Goal: Task Accomplishment & Management: Complete application form

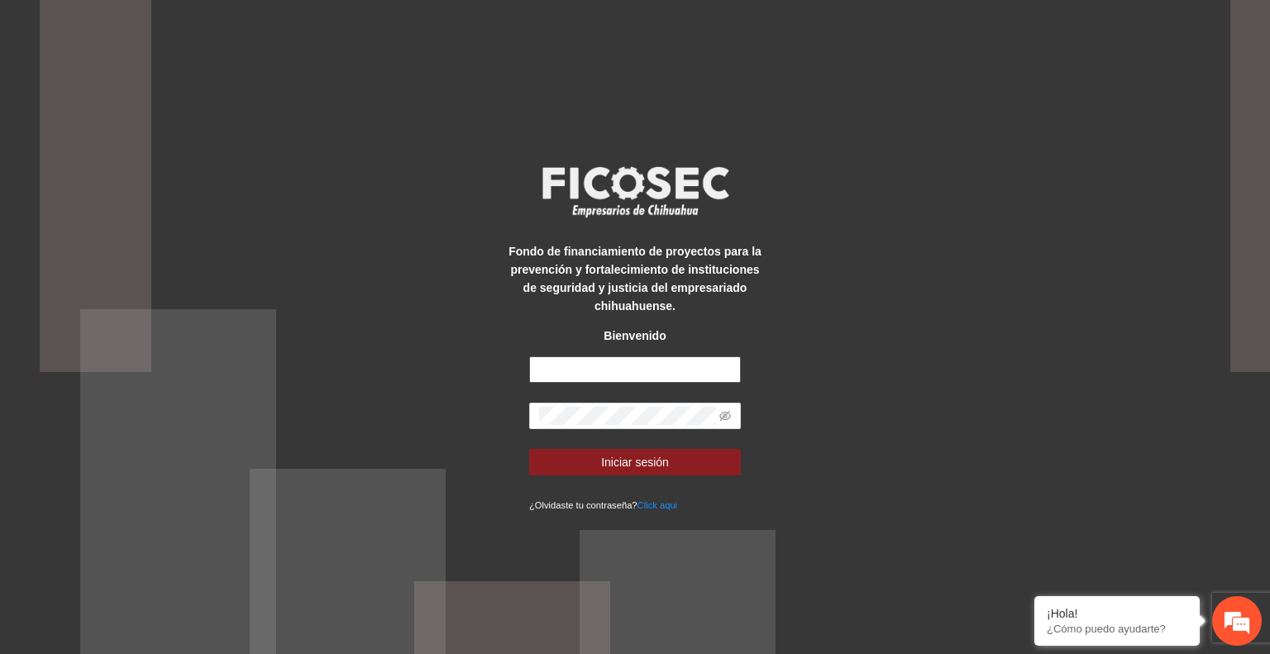
type input "**********"
click at [679, 455] on button "Iniciar sesión" at bounding box center [635, 462] width 212 height 26
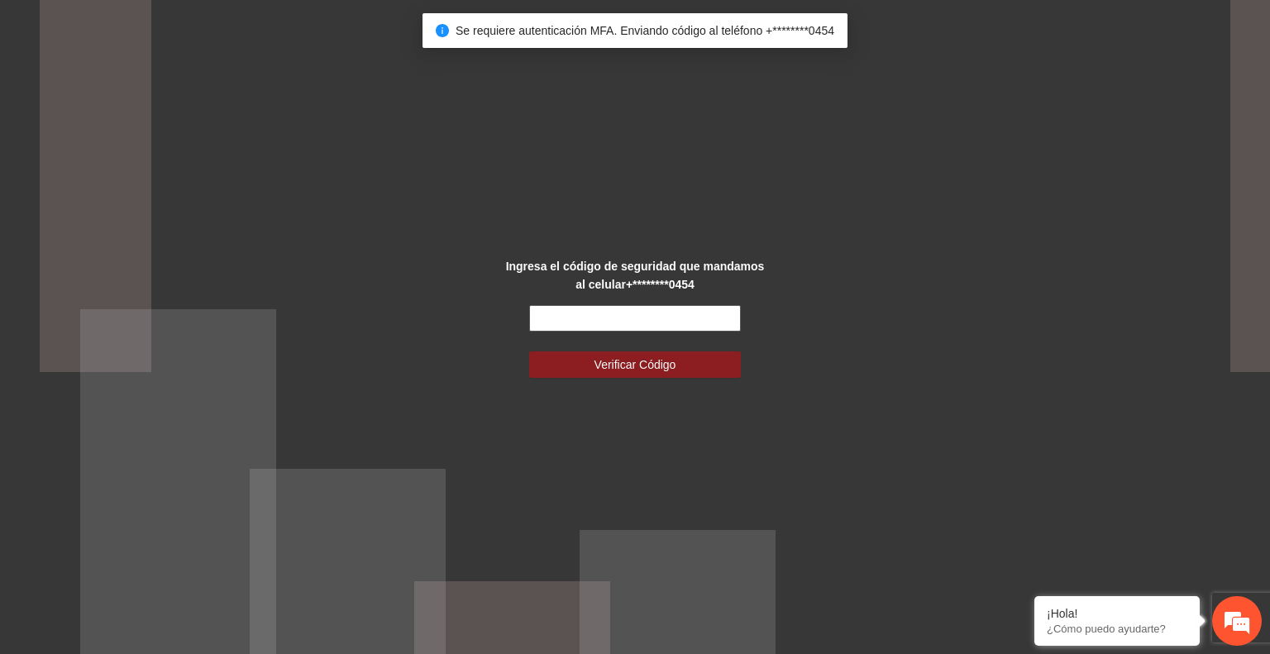
click at [582, 318] on input "text" at bounding box center [635, 318] width 212 height 26
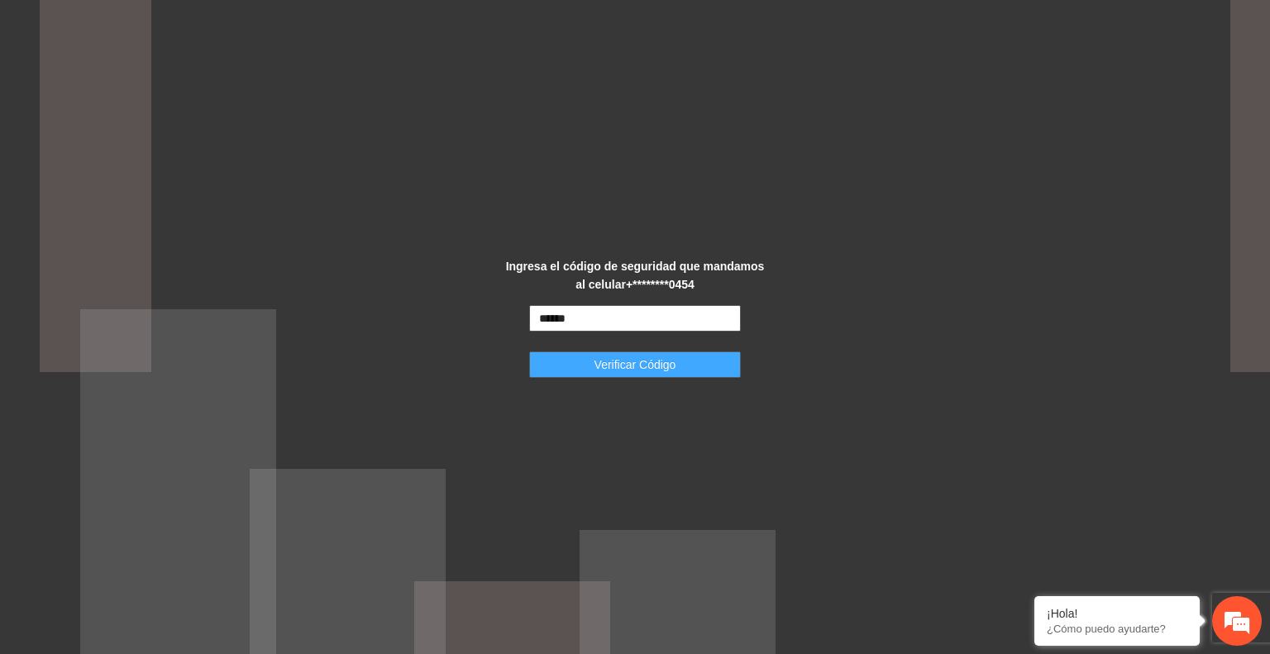
type input "******"
click at [612, 356] on span "Verificar Código" at bounding box center [636, 365] width 82 height 18
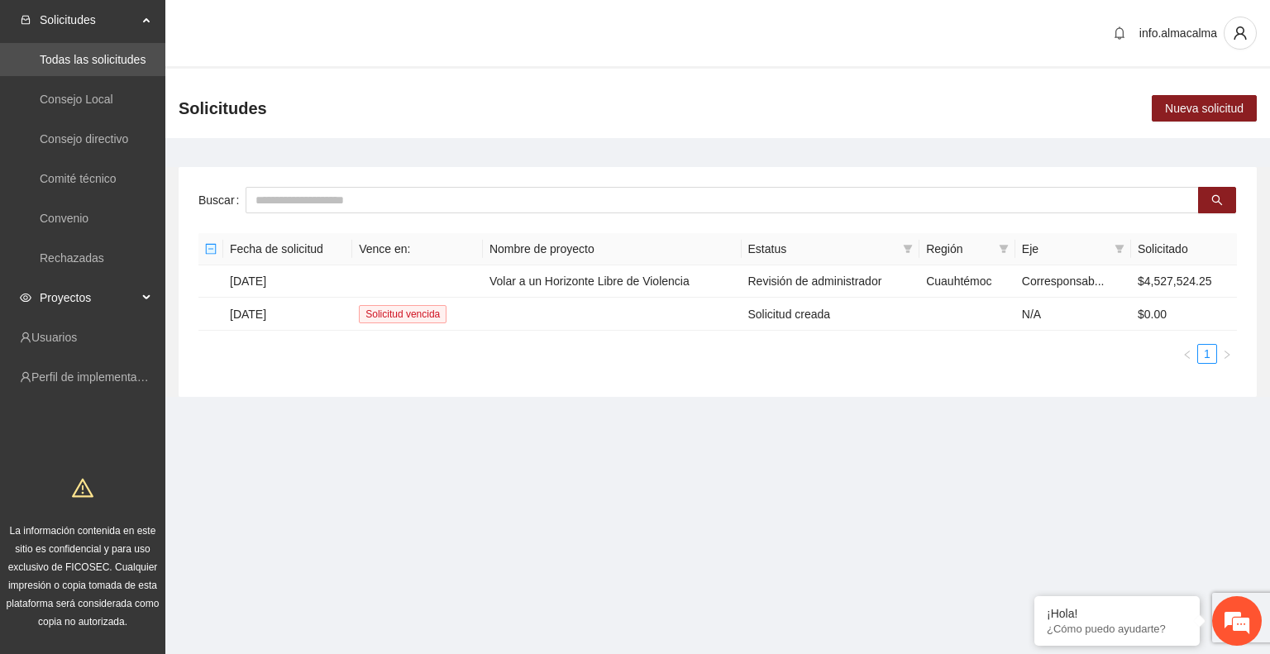
click at [127, 301] on span "Proyectos" at bounding box center [89, 297] width 98 height 33
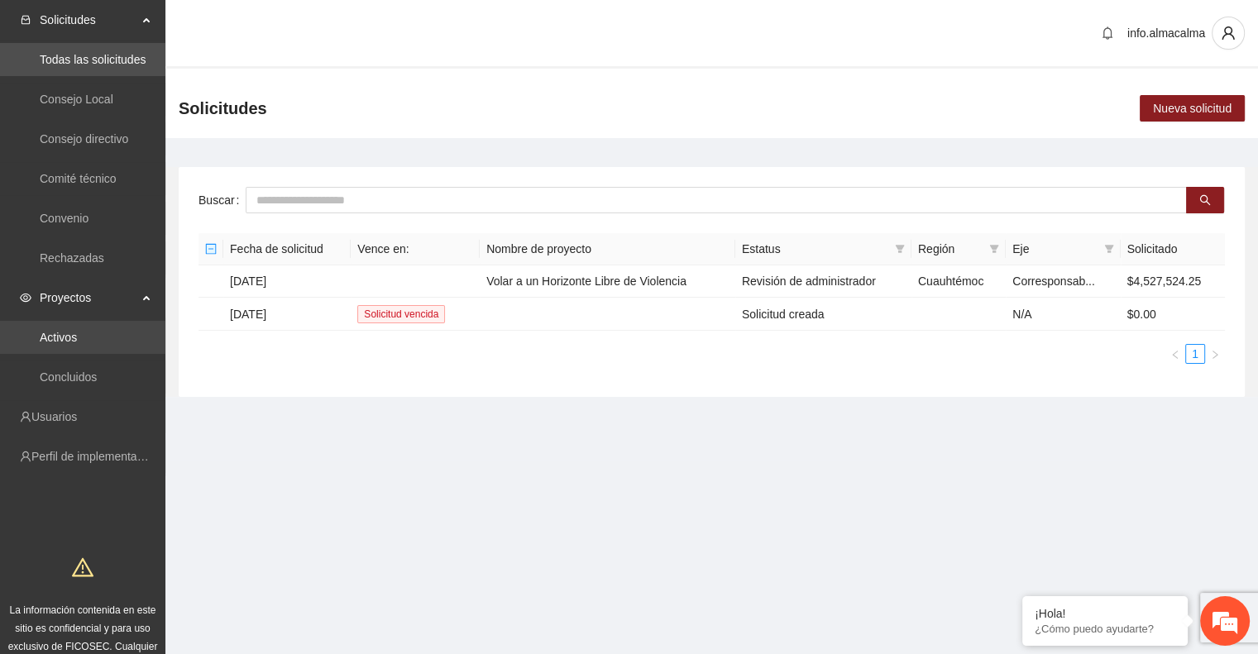
click at [60, 338] on link "Activos" at bounding box center [58, 337] width 37 height 13
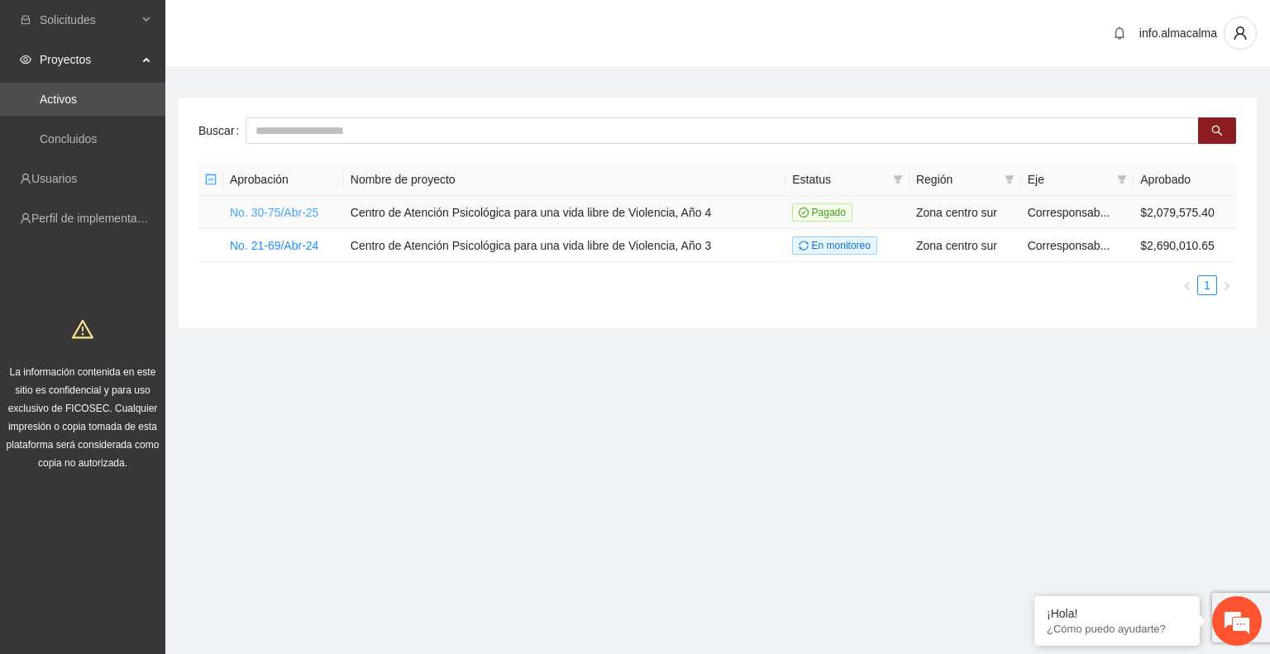
click at [267, 209] on link "No. 30-75/Abr-25" at bounding box center [274, 212] width 88 height 13
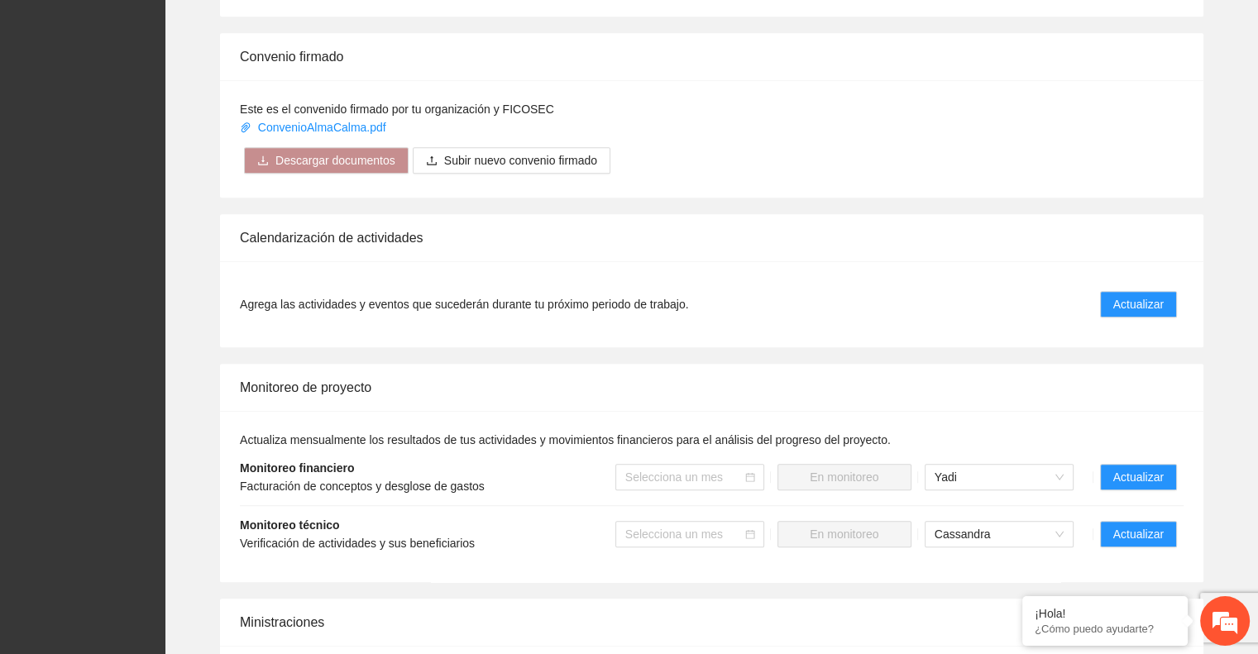
scroll to position [998, 0]
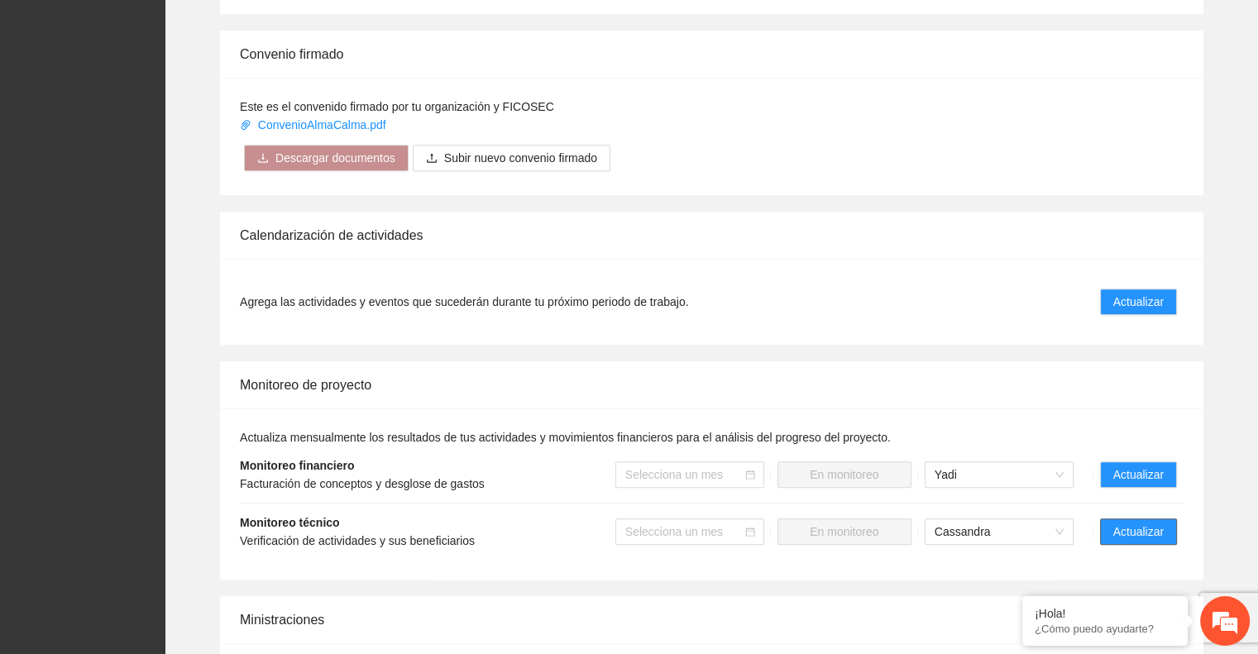
click at [1143, 523] on span "Actualizar" at bounding box center [1138, 532] width 50 height 18
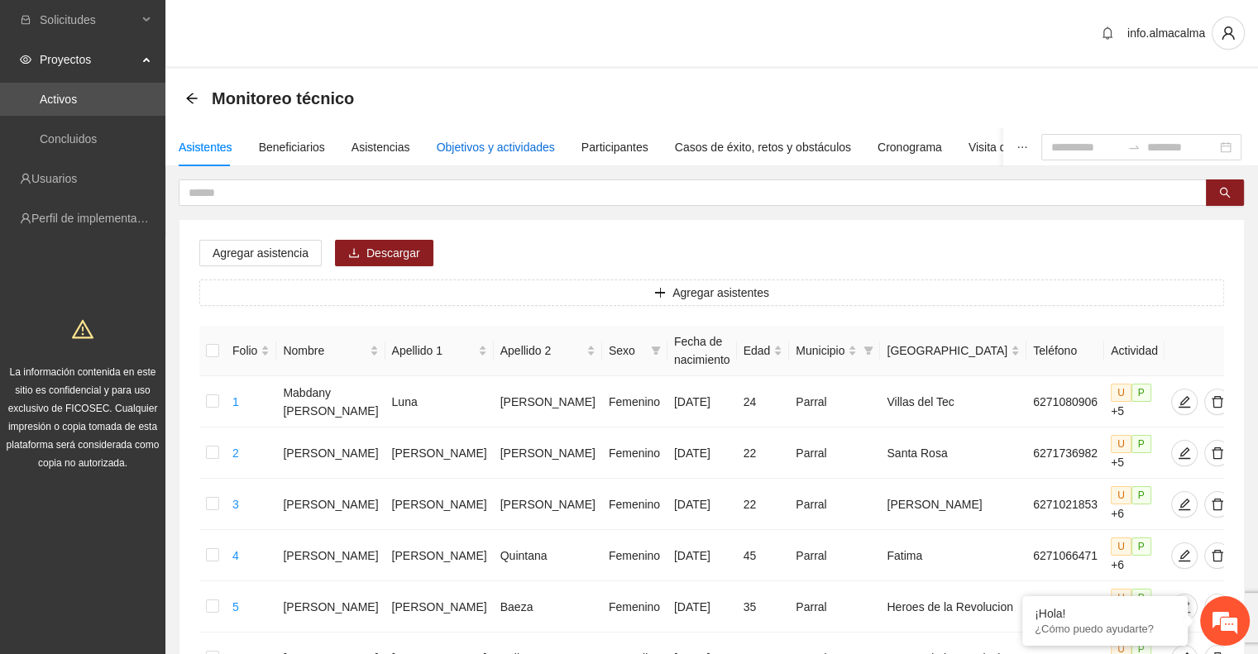
click at [500, 144] on div "Objetivos y actividades" at bounding box center [496, 147] width 118 height 18
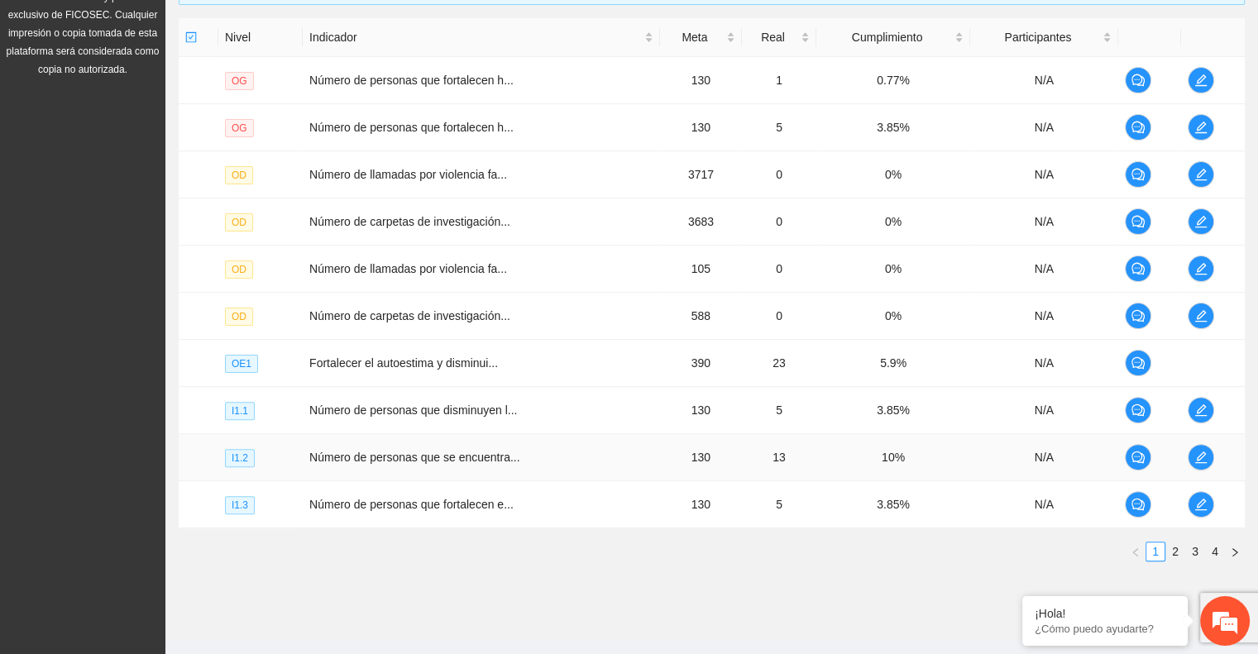
scroll to position [423, 0]
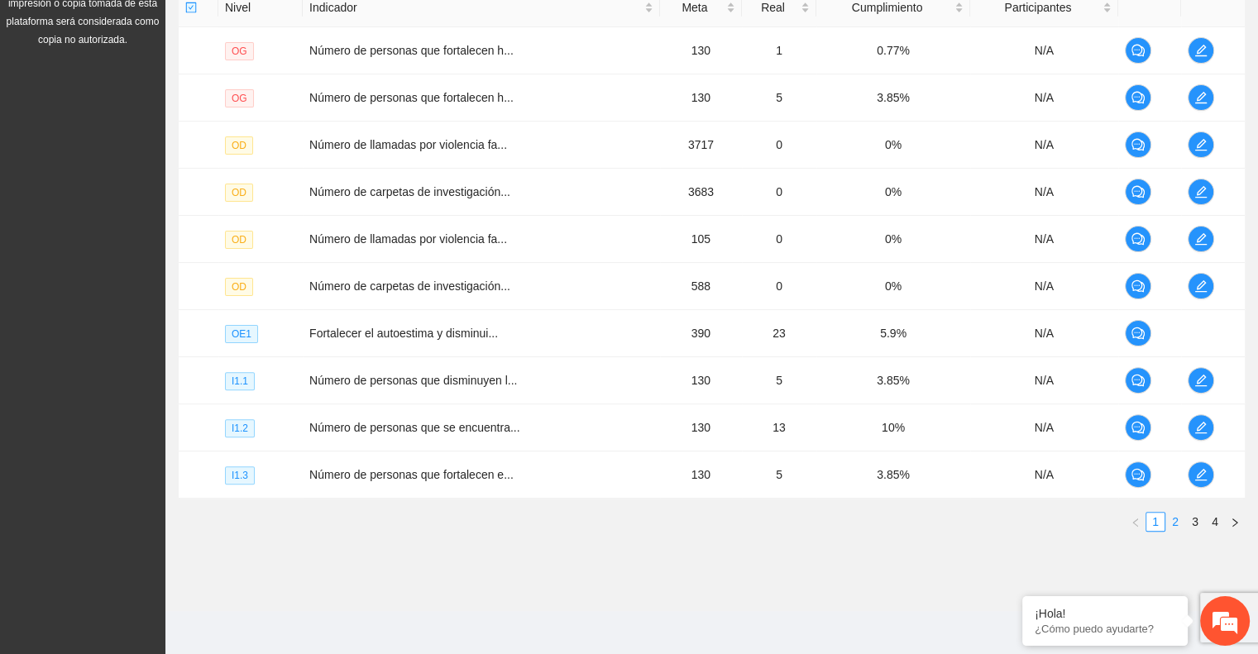
click at [1169, 519] on link "2" at bounding box center [1175, 522] width 18 height 18
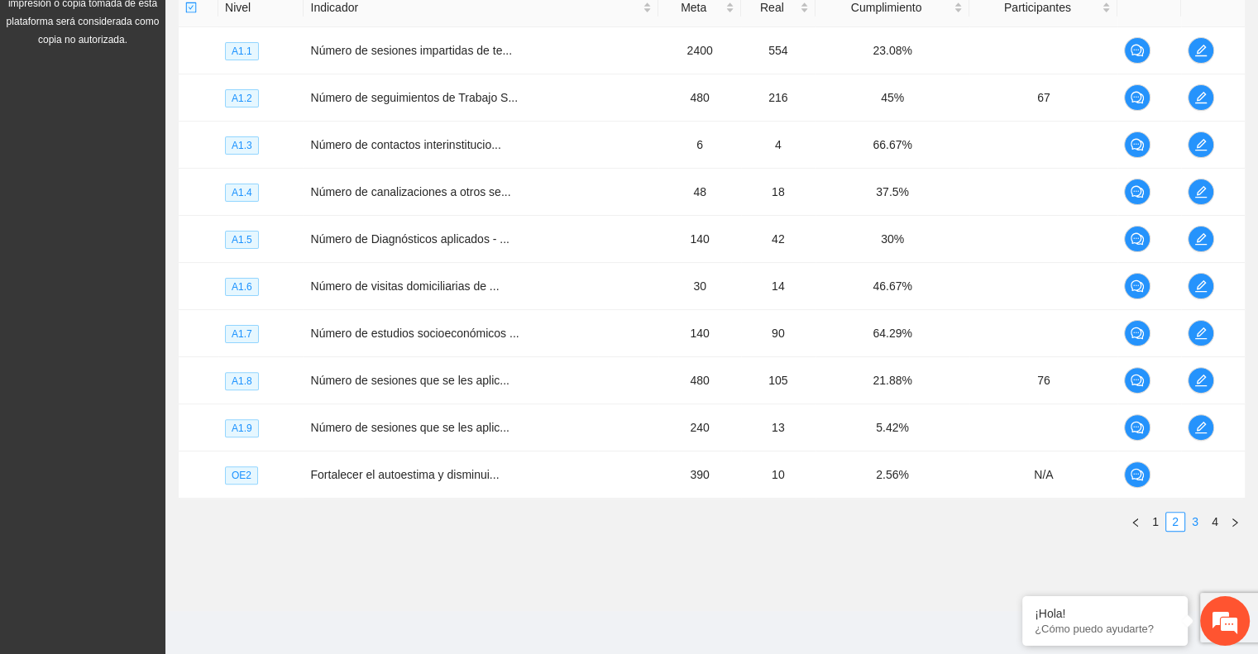
click at [1195, 519] on link "3" at bounding box center [1195, 522] width 18 height 18
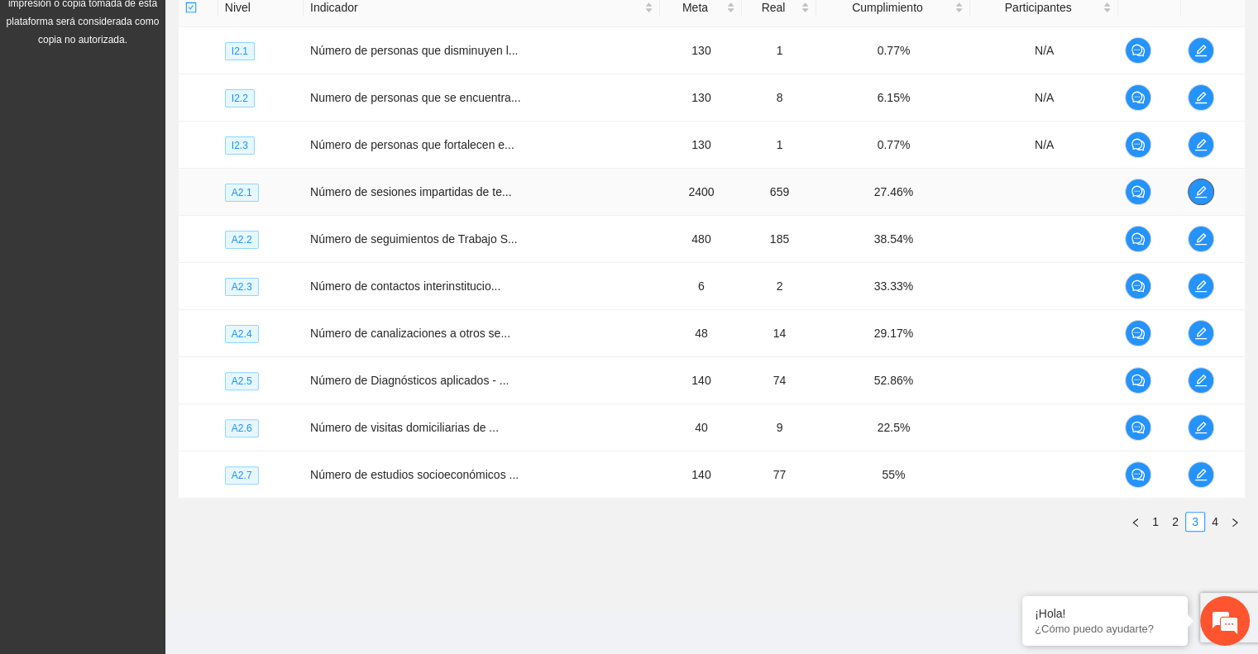
click at [1201, 193] on icon "edit" at bounding box center [1200, 191] width 13 height 13
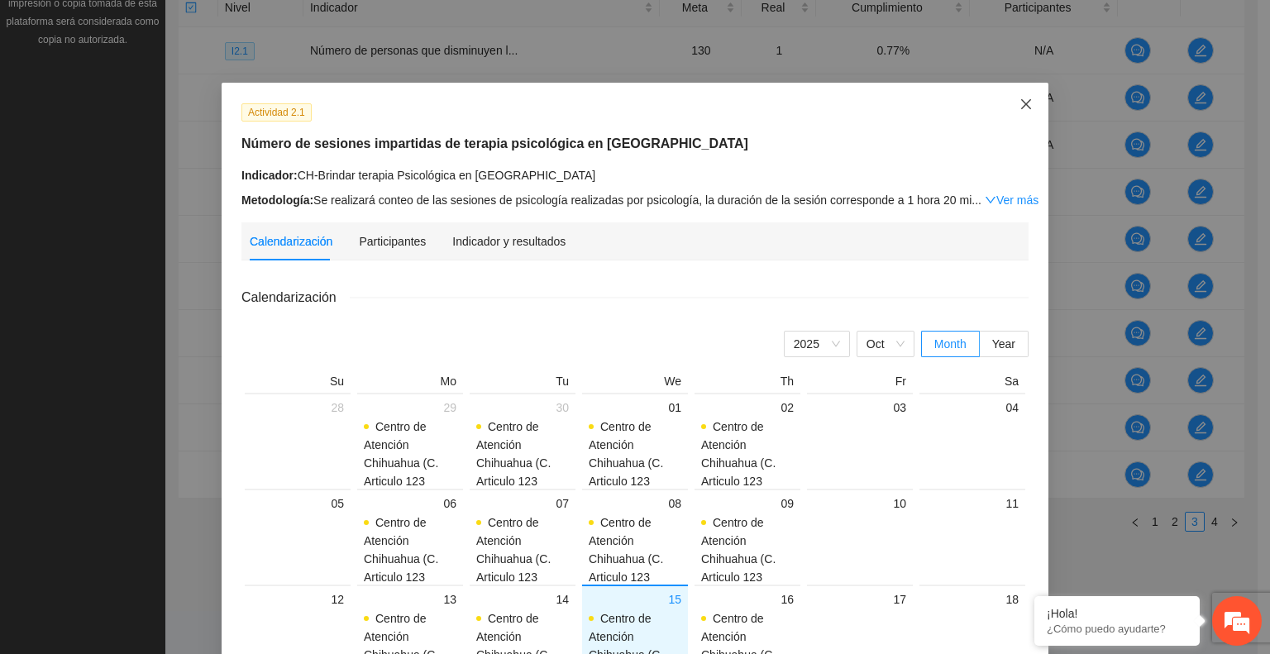
click at [1020, 107] on icon "close" at bounding box center [1026, 104] width 13 height 13
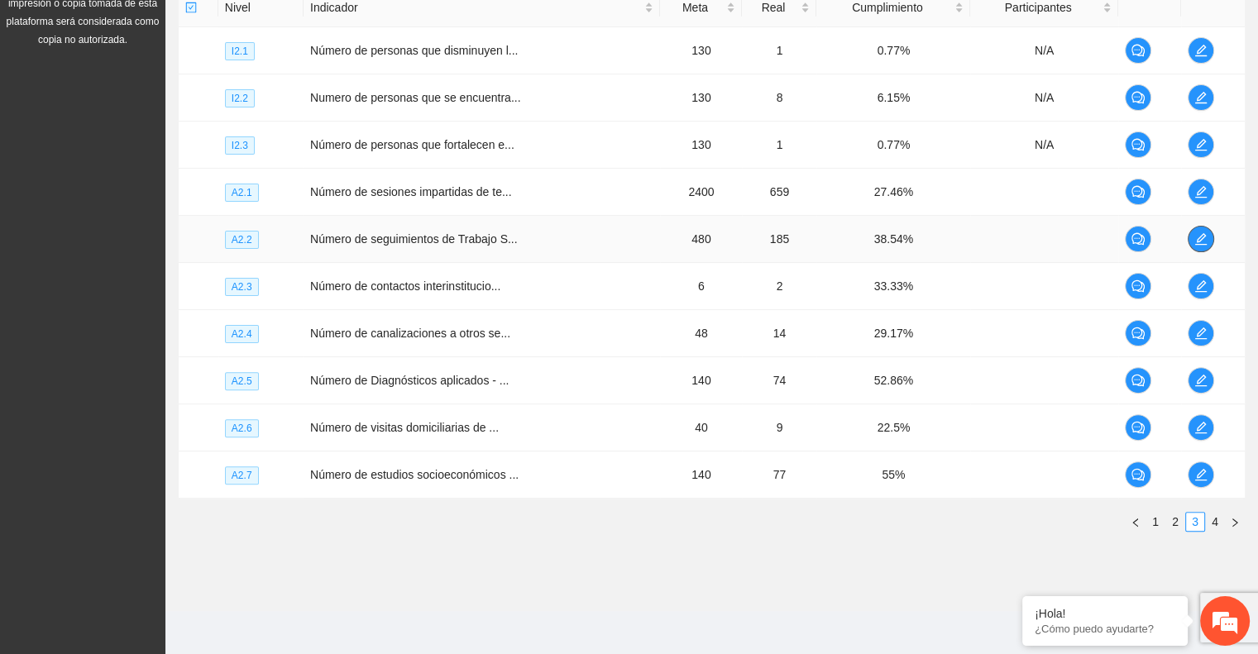
click at [1203, 237] on icon "edit" at bounding box center [1200, 238] width 13 height 13
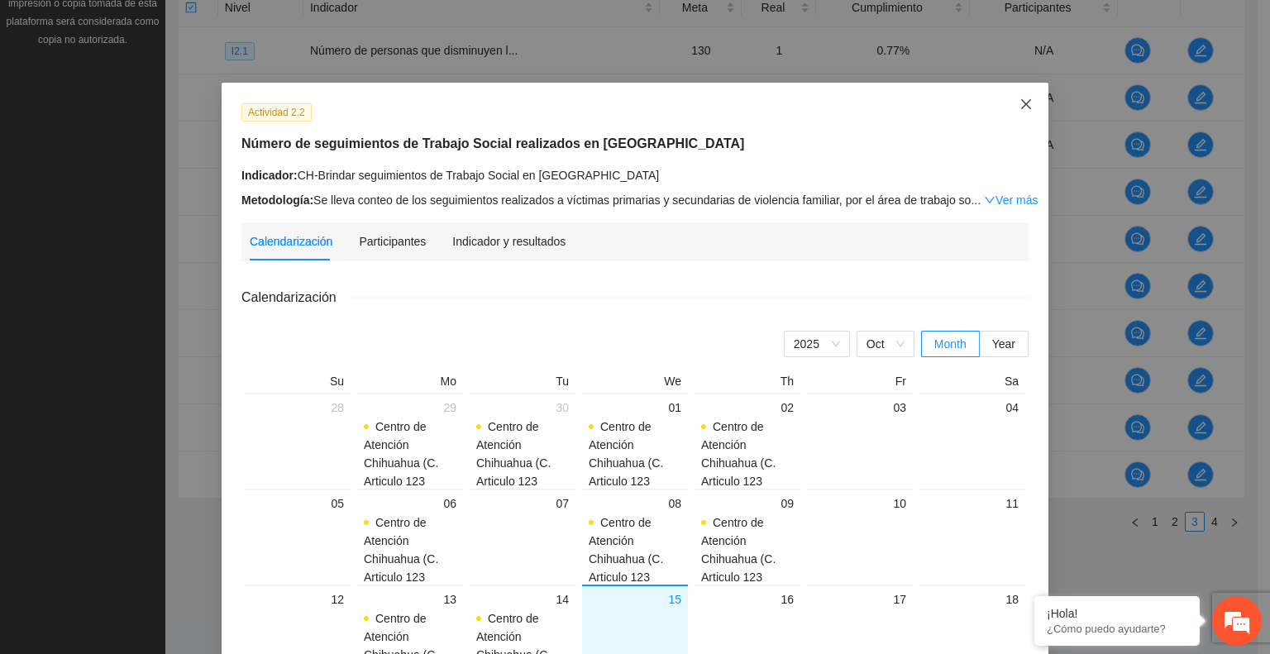
click at [1021, 105] on icon "close" at bounding box center [1026, 104] width 10 height 10
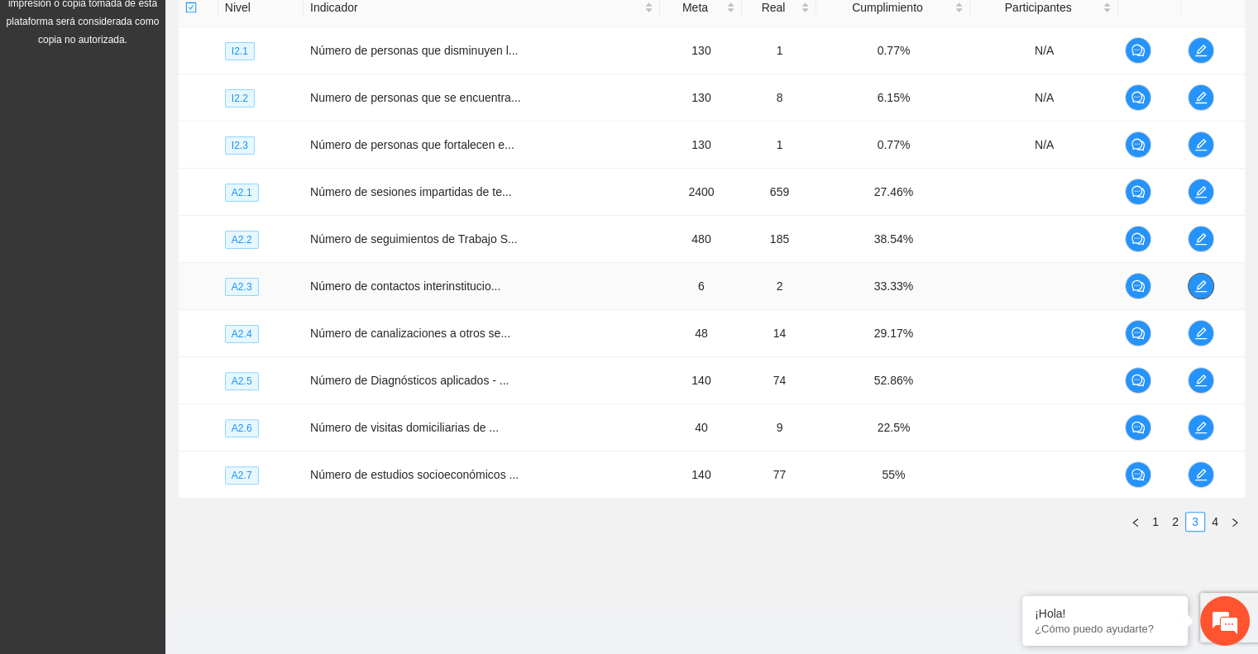
click at [1198, 283] on icon "edit" at bounding box center [1200, 286] width 13 height 13
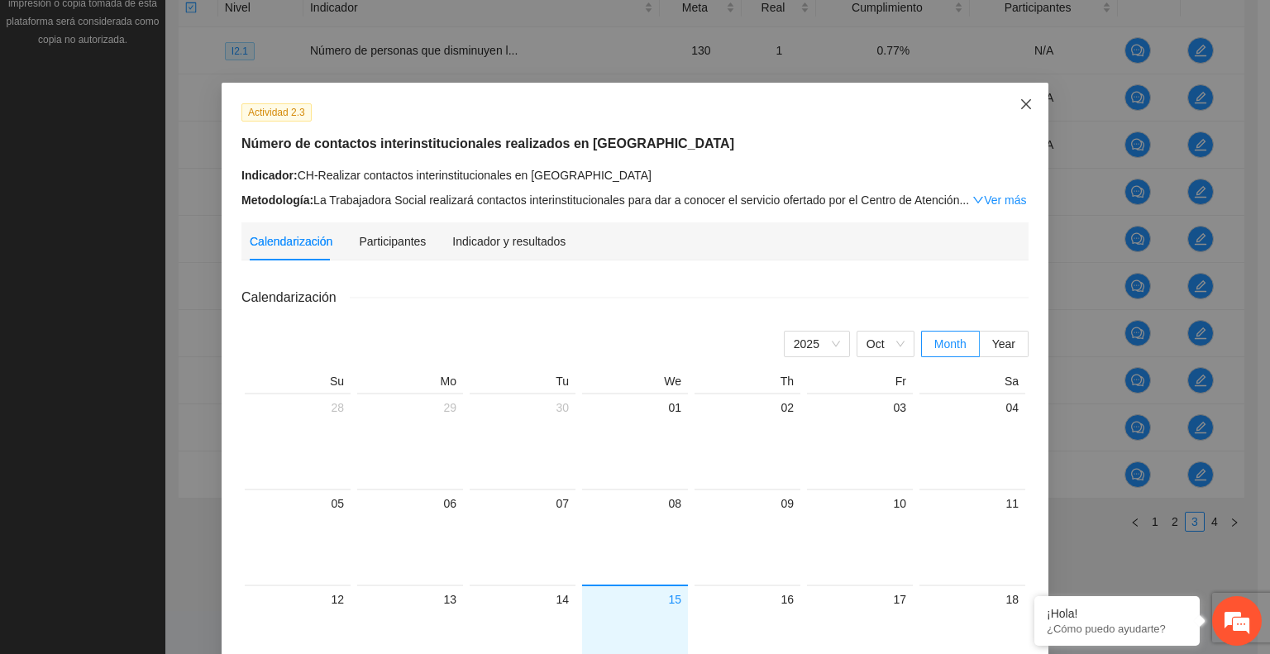
click at [1020, 99] on icon "close" at bounding box center [1026, 104] width 13 height 13
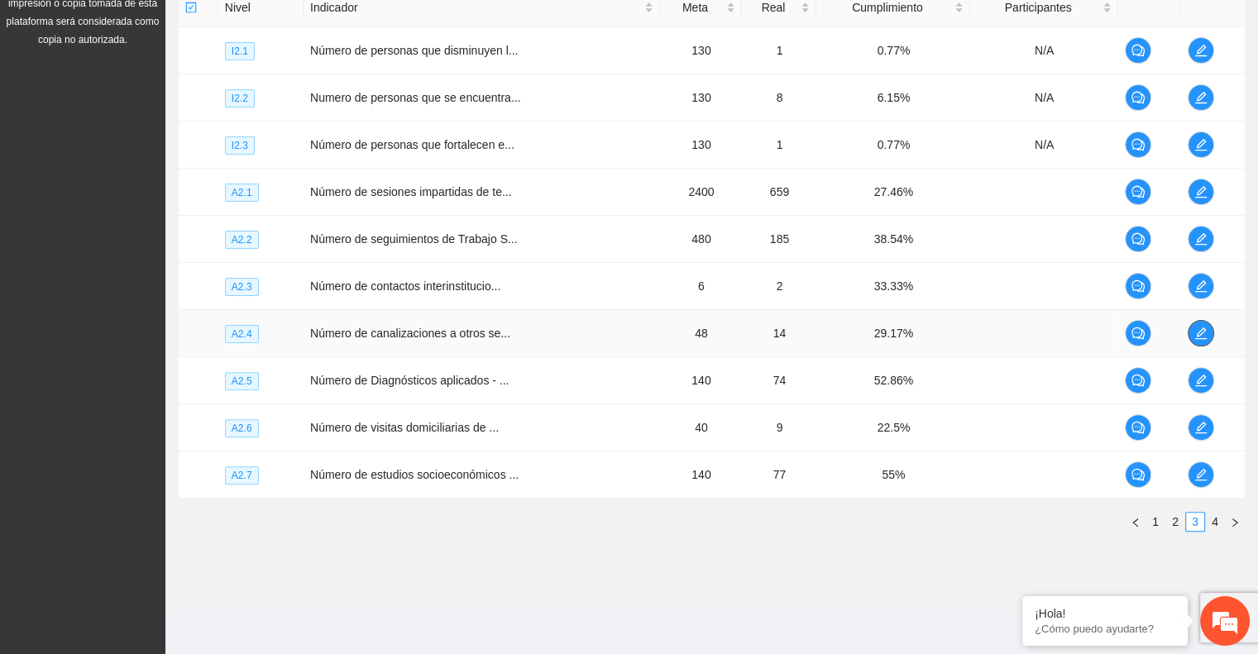
click at [1208, 330] on span "edit" at bounding box center [1201, 333] width 25 height 13
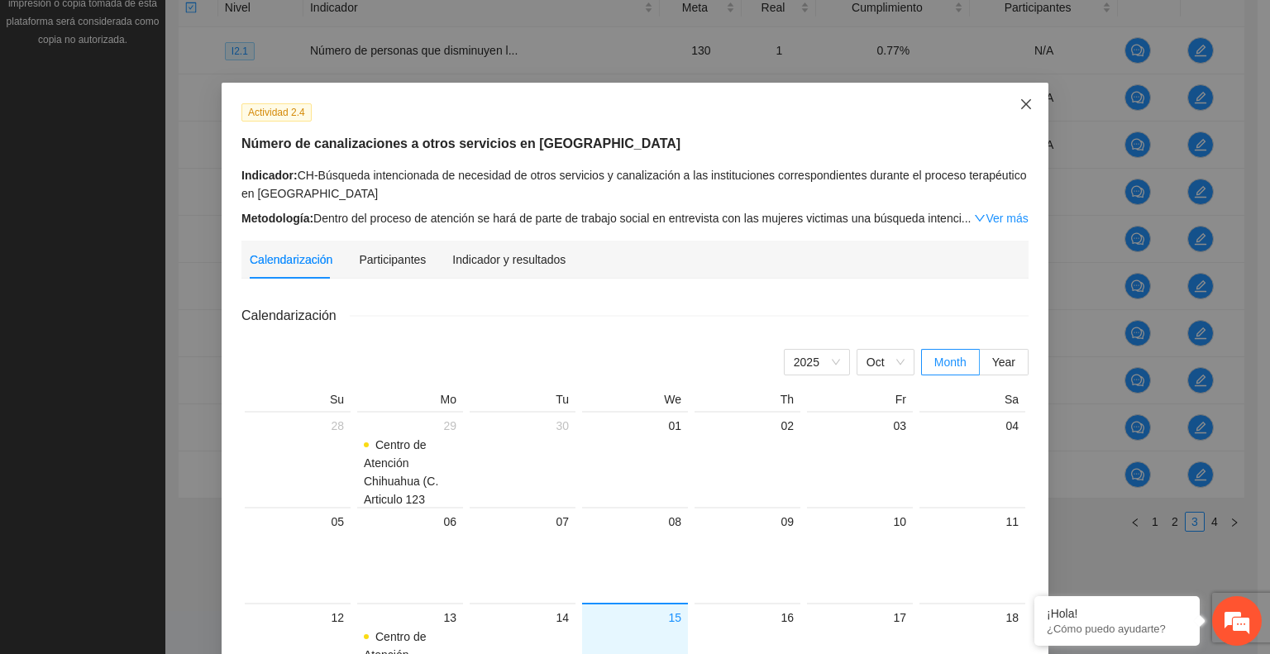
click at [1021, 107] on icon "close" at bounding box center [1026, 104] width 10 height 10
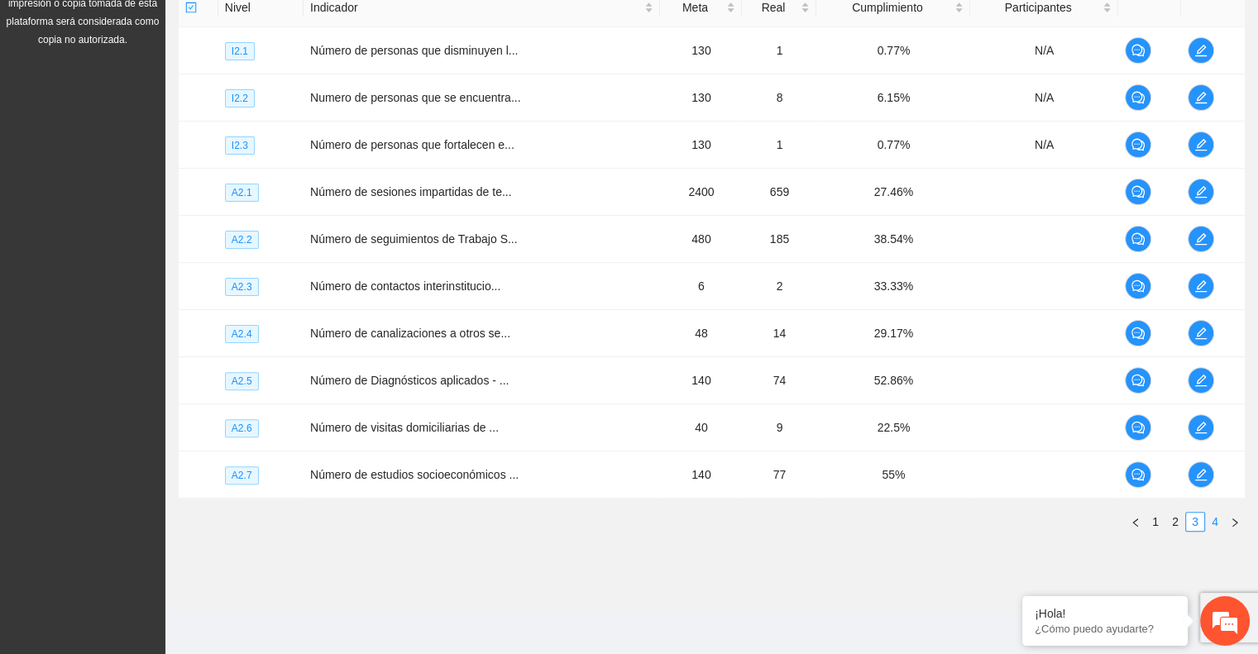
click at [1213, 515] on link "4" at bounding box center [1215, 522] width 18 height 18
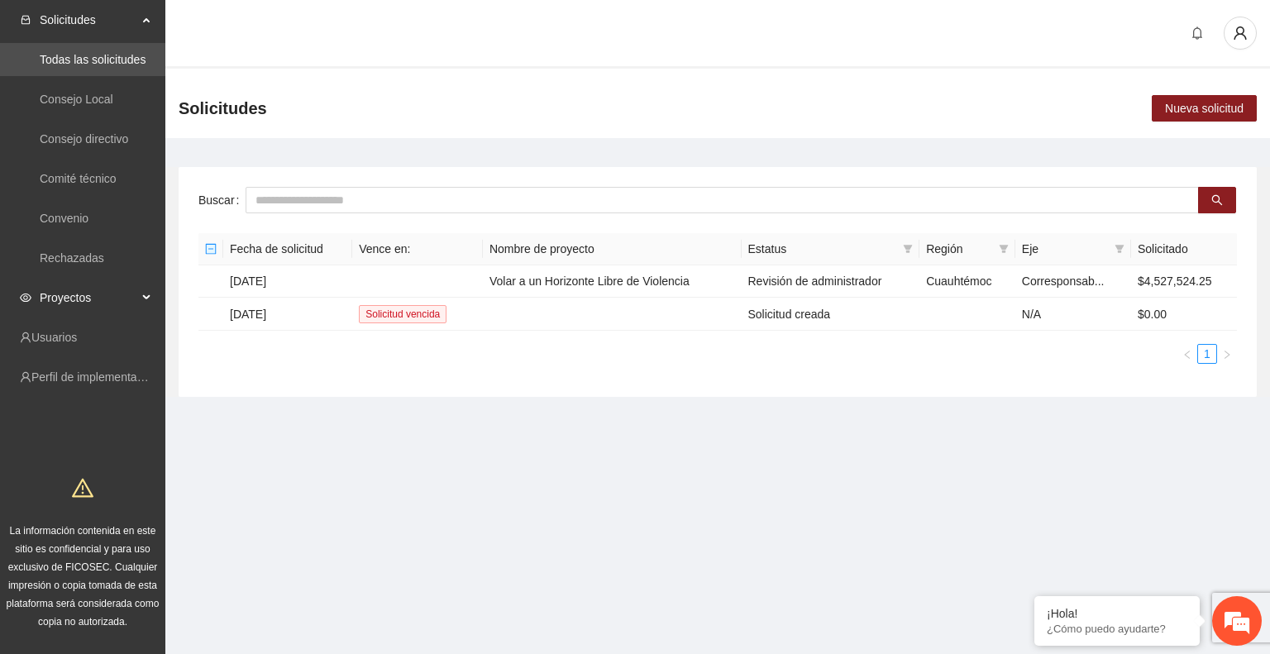
click at [107, 300] on span "Proyectos" at bounding box center [89, 297] width 98 height 33
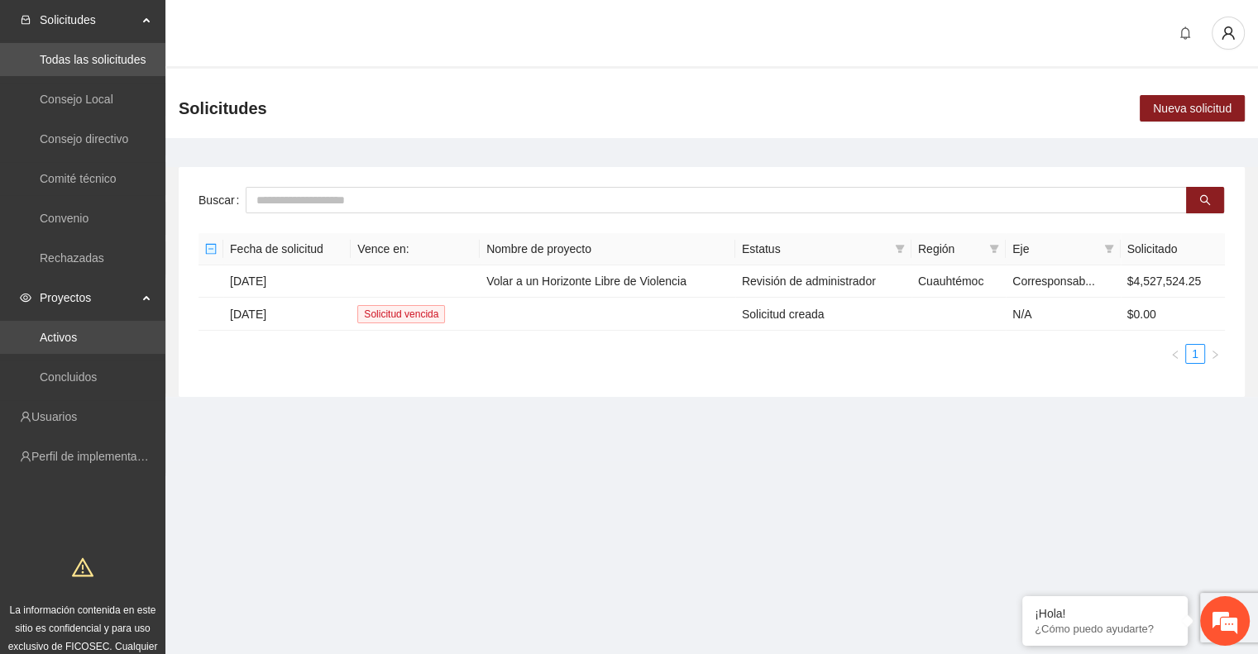
click at [69, 332] on link "Activos" at bounding box center [58, 337] width 37 height 13
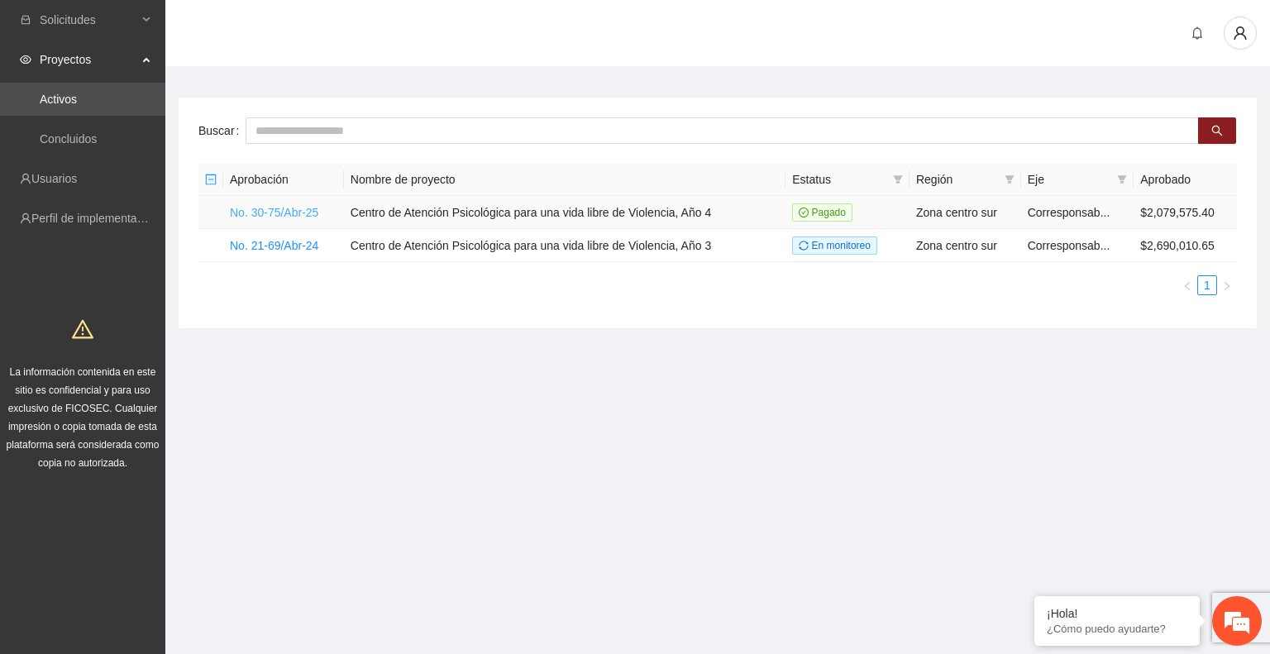
click at [290, 212] on link "No. 30-75/Abr-25" at bounding box center [274, 212] width 88 height 13
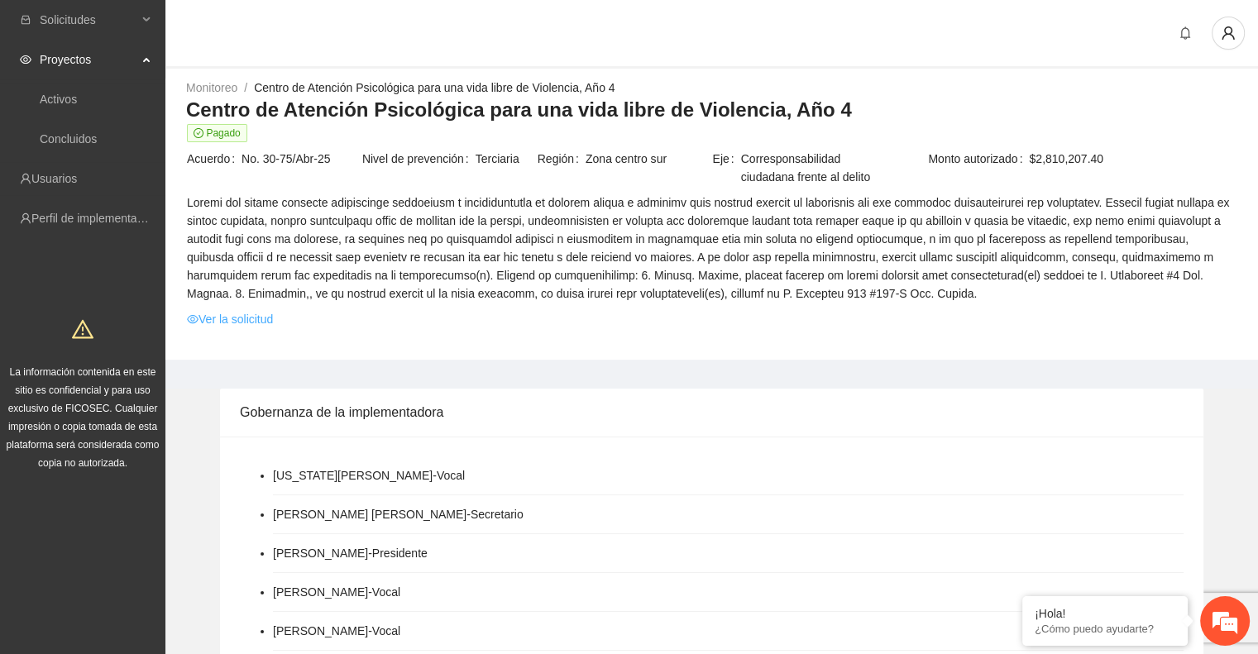
click at [245, 318] on link "Ver la solicitud" at bounding box center [230, 319] width 86 height 18
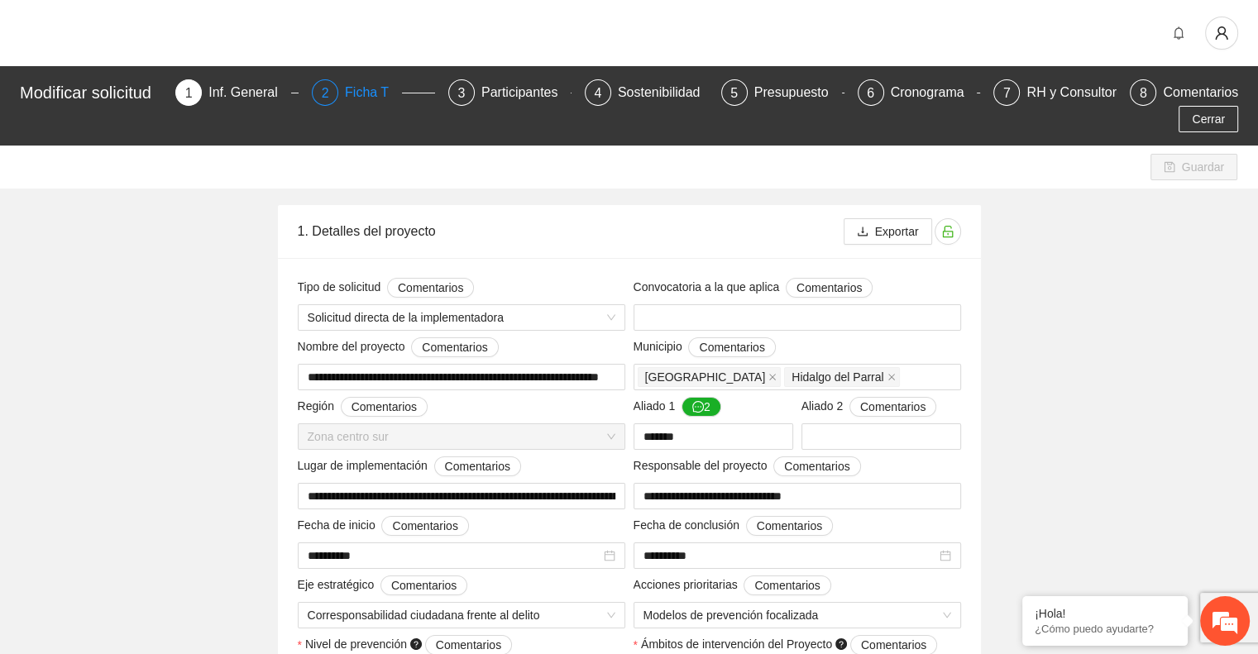
click at [379, 90] on div "Ficha T" at bounding box center [373, 92] width 57 height 26
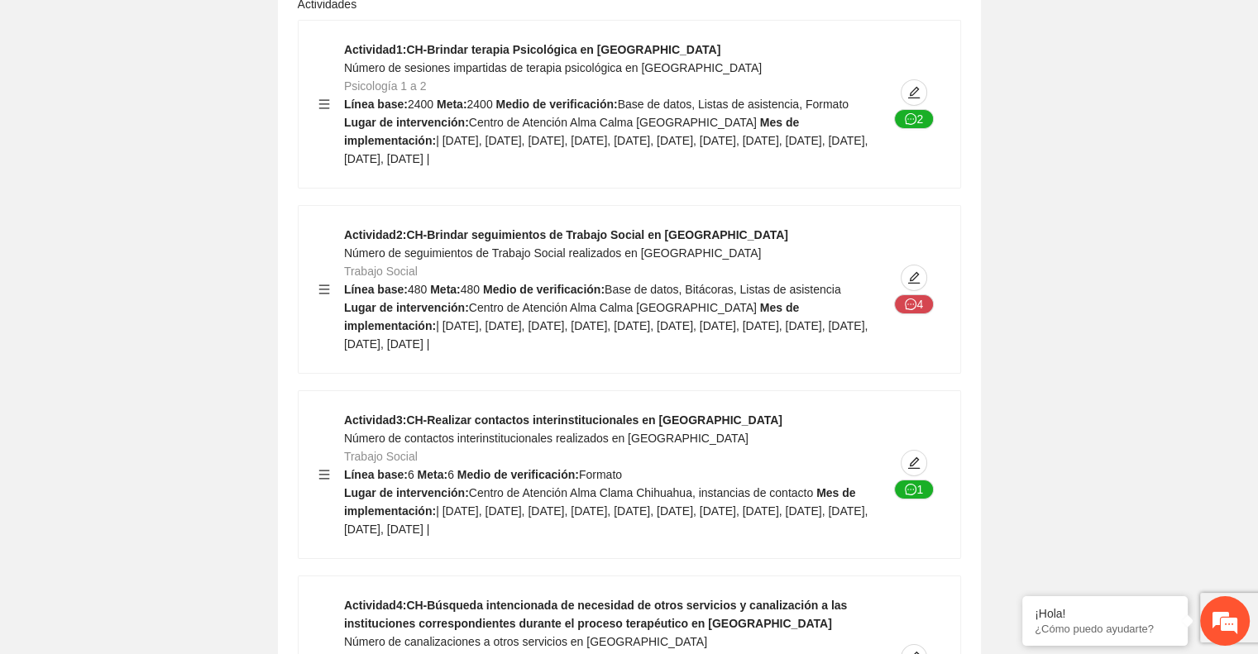
scroll to position [5561, 0]
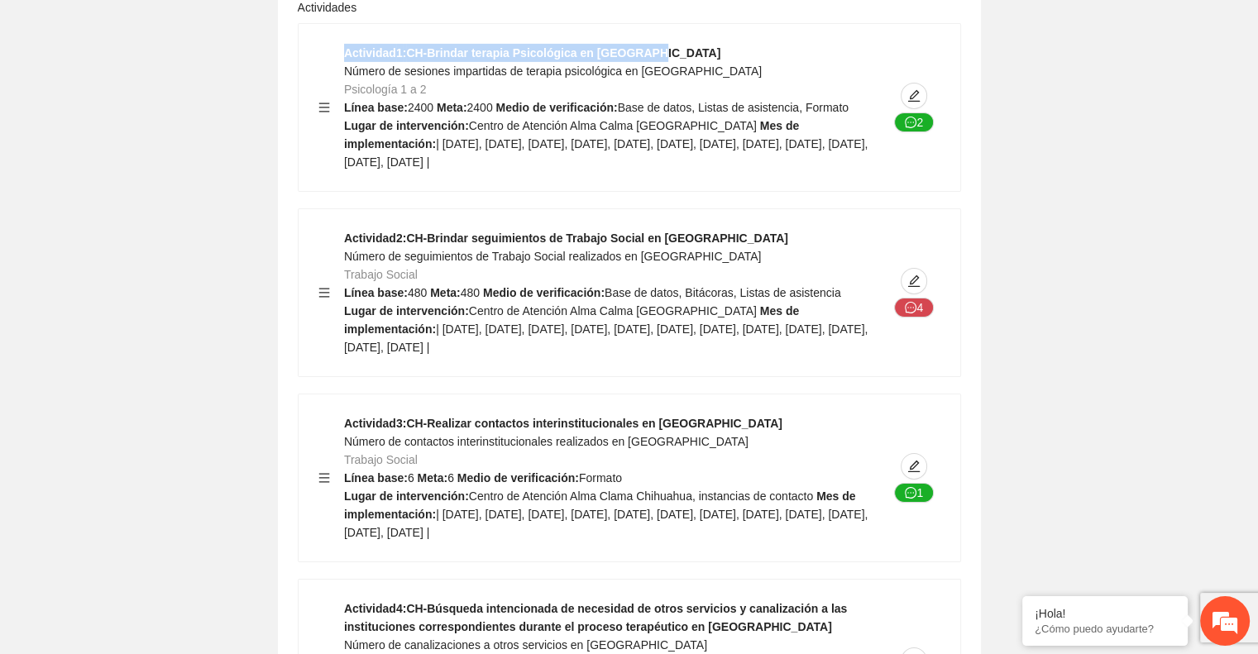
drag, startPoint x: 645, startPoint y: 165, endPoint x: 340, endPoint y: 175, distance: 305.4
click at [340, 171] on div "Actividad 1 : CH-Brindar terapia Psicológica en [GEOGRAPHIC_DATA] Número de ses…" at bounding box center [629, 107] width 622 height 127
copy strong "Actividad 1 : CH-Brindar terapia Psicológica en [GEOGRAPHIC_DATA]"
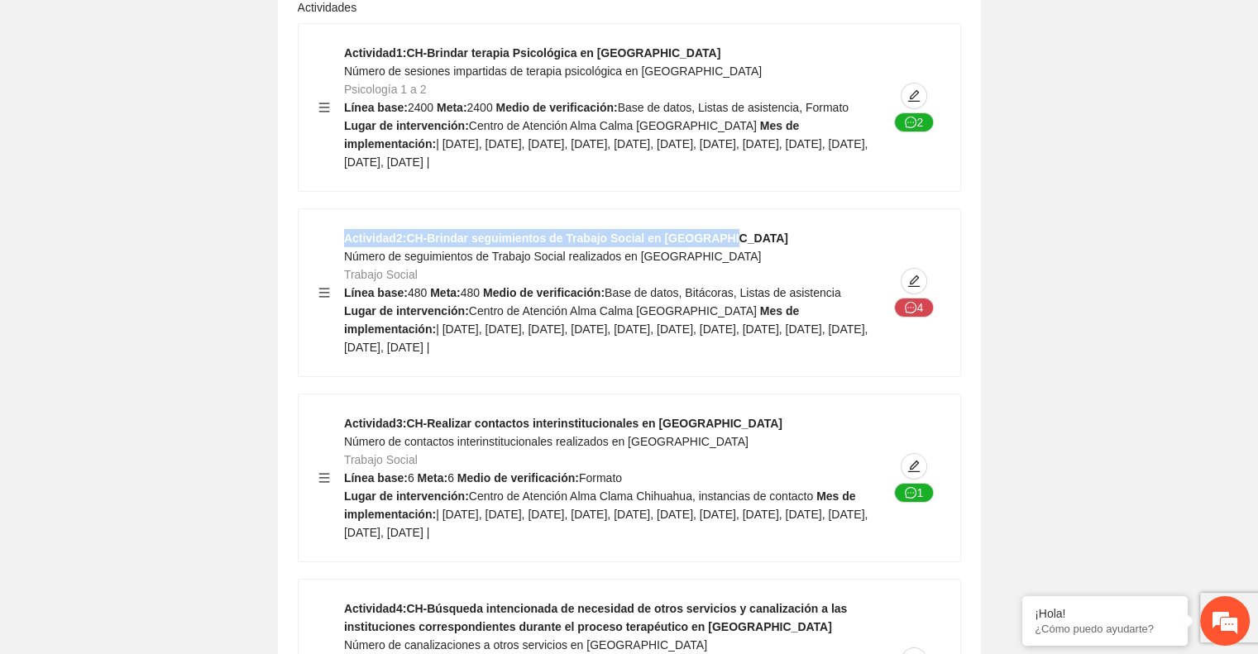
drag, startPoint x: 708, startPoint y: 350, endPoint x: 344, endPoint y: 344, distance: 364.0
click at [344, 344] on div "Actividad 2 : CH-Brindar seguimientos de Trabajo Social en [GEOGRAPHIC_DATA] Nú…" at bounding box center [616, 292] width 544 height 127
copy strong "Actividad 2 : CH-Brindar seguimientos de Trabajo Social en [GEOGRAPHIC_DATA]"
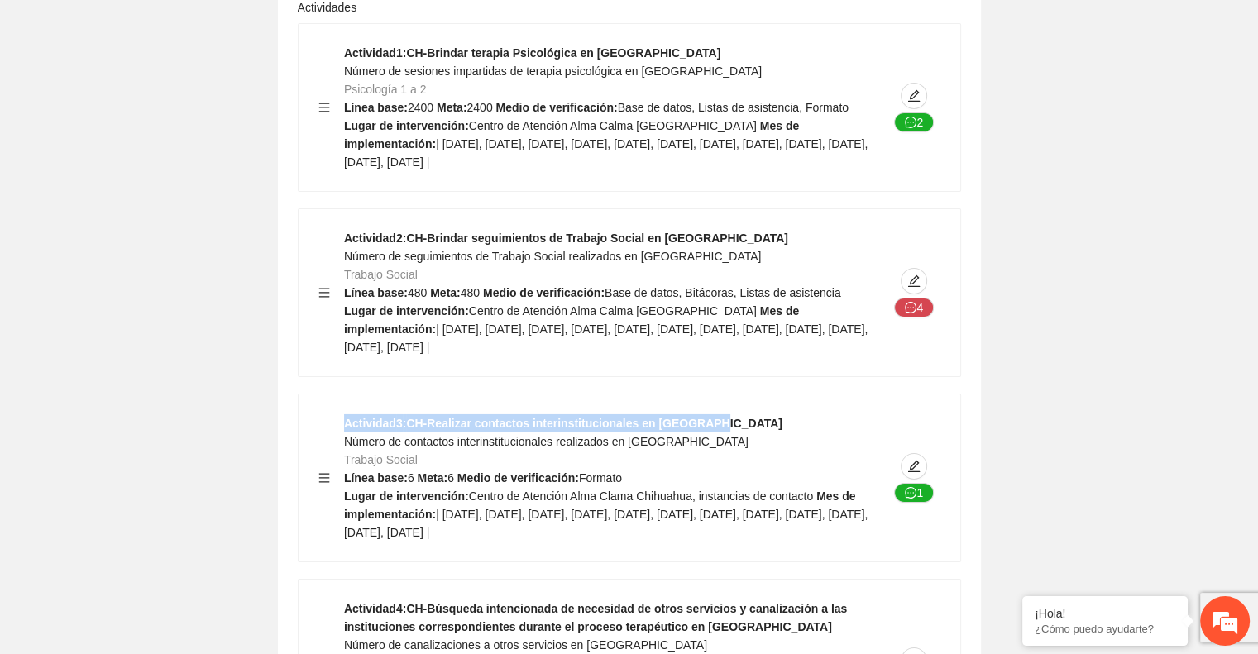
drag, startPoint x: 705, startPoint y: 535, endPoint x: 346, endPoint y: 529, distance: 359.0
click at [346, 529] on div "Actividad 3 : CH-Realizar contactos interinstitucionales en [GEOGRAPHIC_DATA] N…" at bounding box center [616, 477] width 544 height 127
copy strong "Actividad 3 : CH-Realizar contactos interinstitucionales en [GEOGRAPHIC_DATA]"
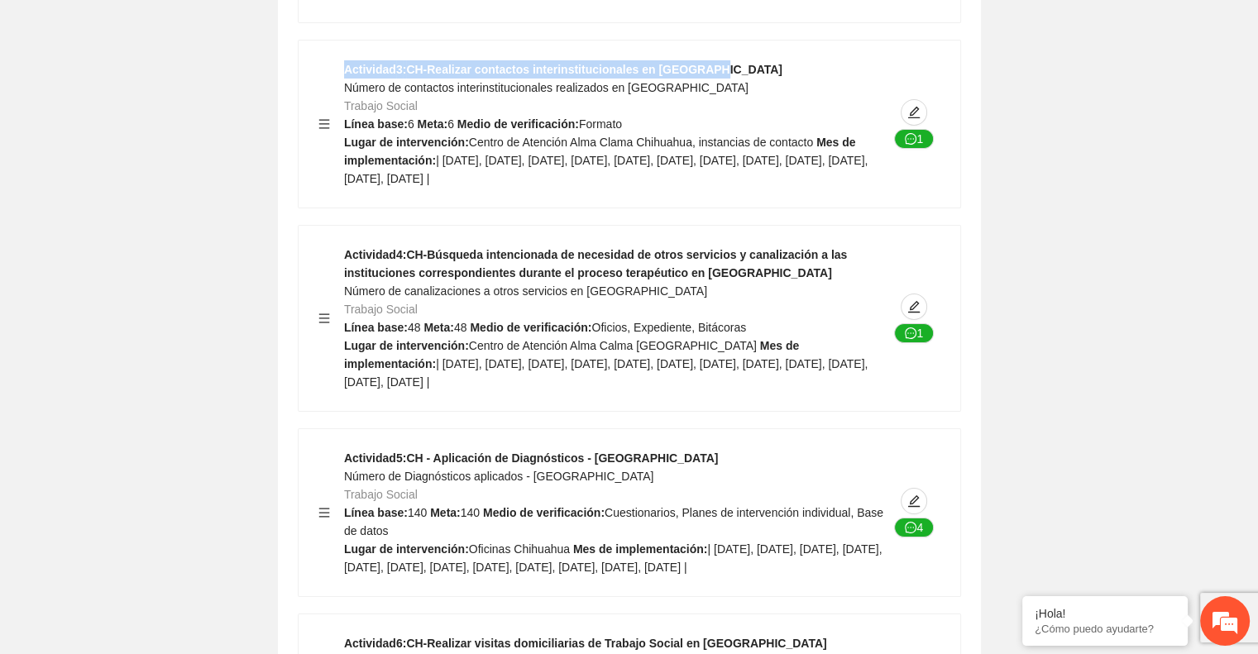
scroll to position [5917, 0]
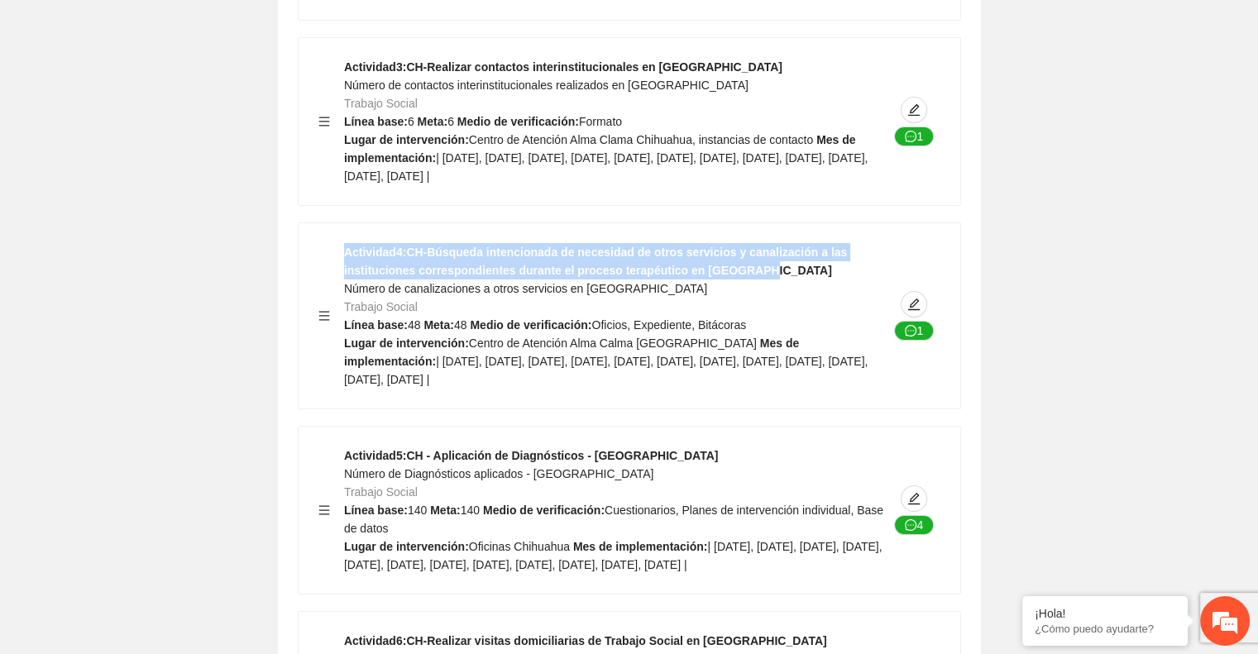
drag, startPoint x: 745, startPoint y: 381, endPoint x: 334, endPoint y: 370, distance: 411.2
click at [334, 370] on div "Actividad 4 : CH-[GEOGRAPHIC_DATA] intencionada de necesidad de otros servicios…" at bounding box center [629, 316] width 622 height 146
copy strong "Actividad 4 : CH-Búsqueda intencionada de necesidad de otros servicios y canali…"
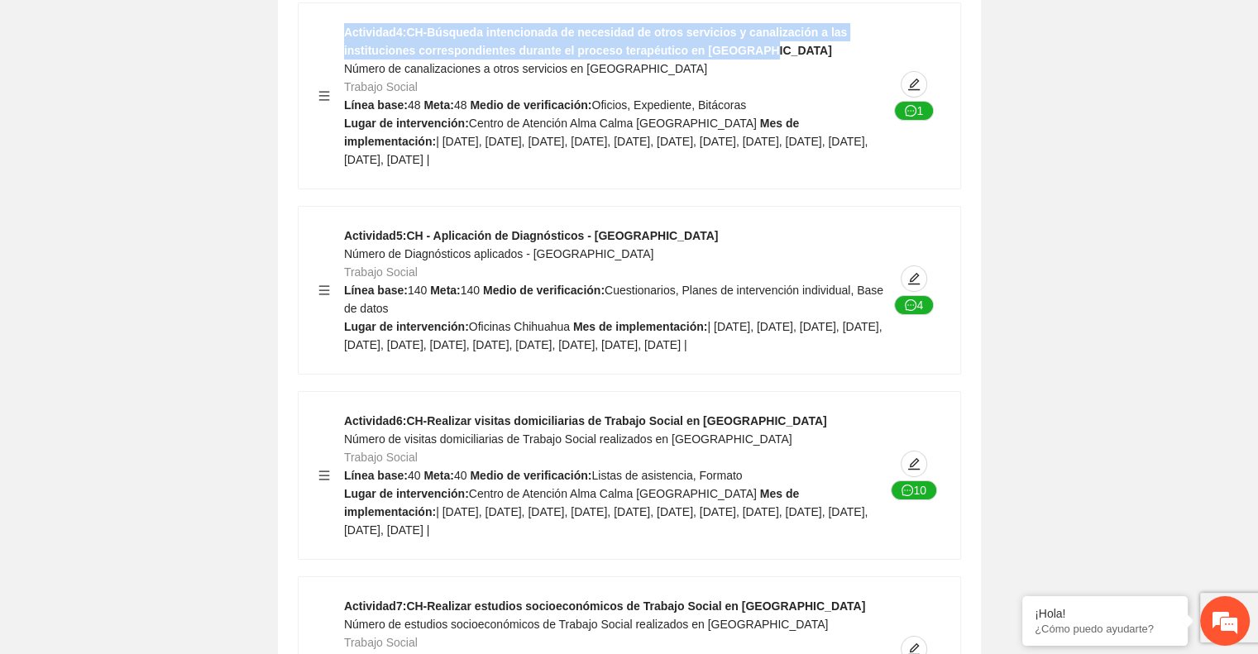
scroll to position [6179, 0]
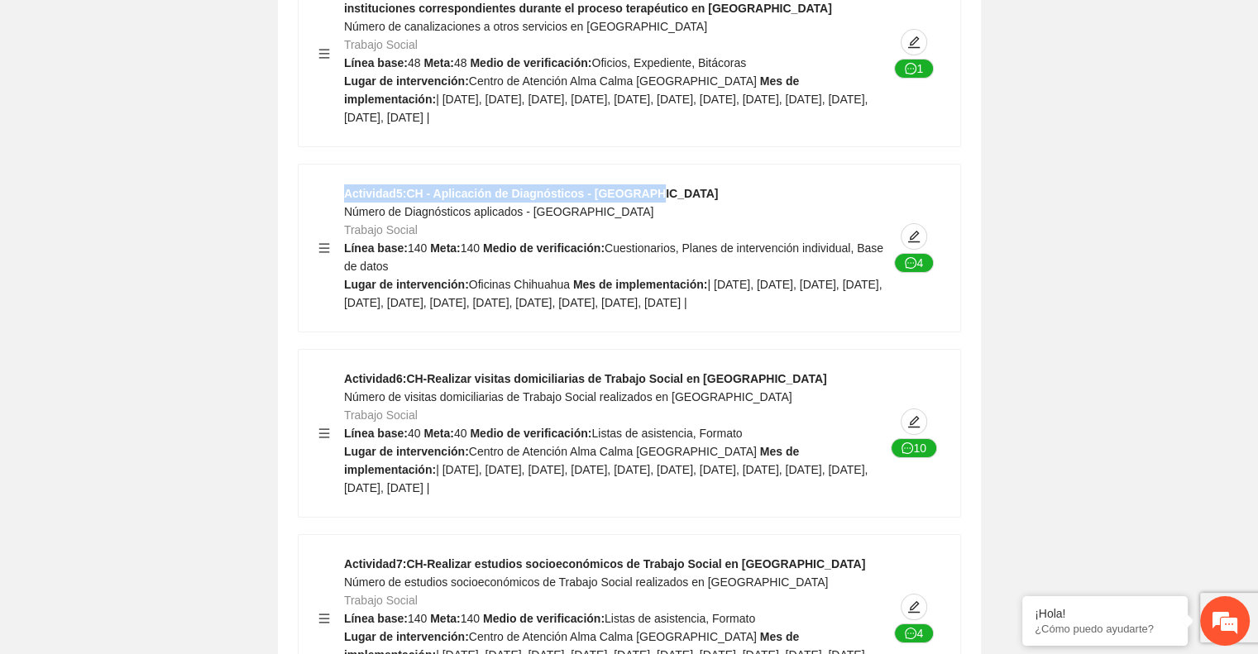
drag, startPoint x: 644, startPoint y: 307, endPoint x: 331, endPoint y: 313, distance: 313.5
click at [331, 312] on div "Actividad 5 : CH - Aplicación de Diagnósticos - [GEOGRAPHIC_DATA] Número de Dia…" at bounding box center [629, 247] width 622 height 127
copy strong "Actividad 5 : CH - Aplicación de Diagnósticos - [GEOGRAPHIC_DATA]"
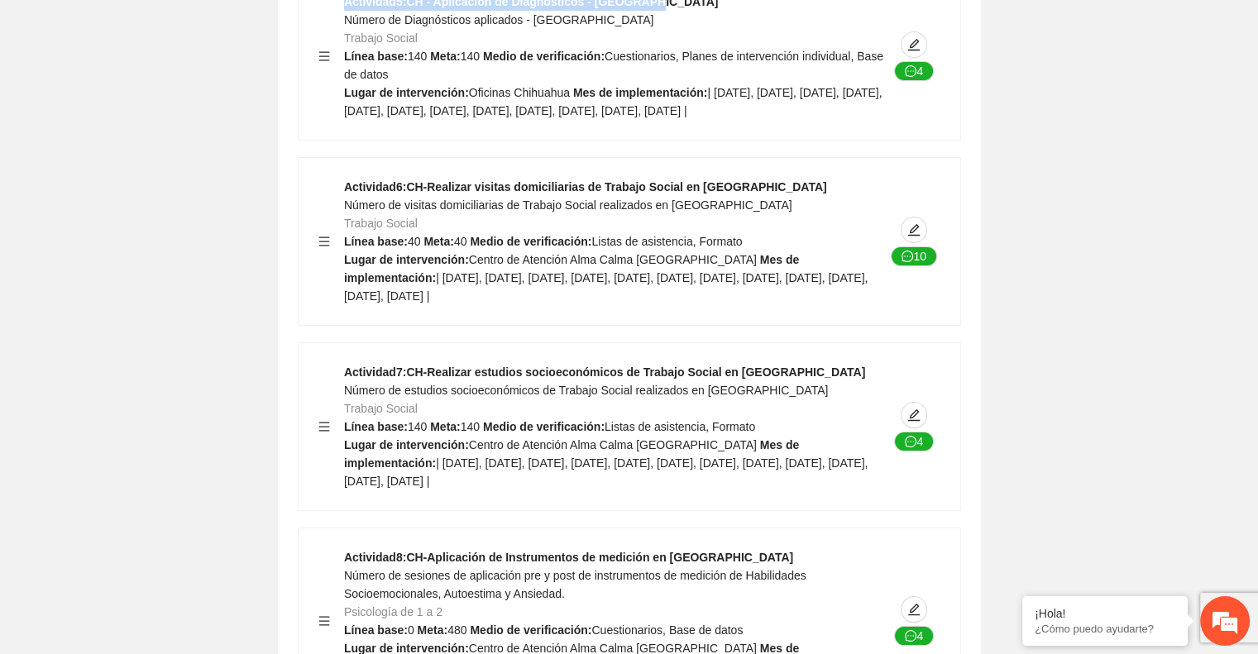
scroll to position [6372, 0]
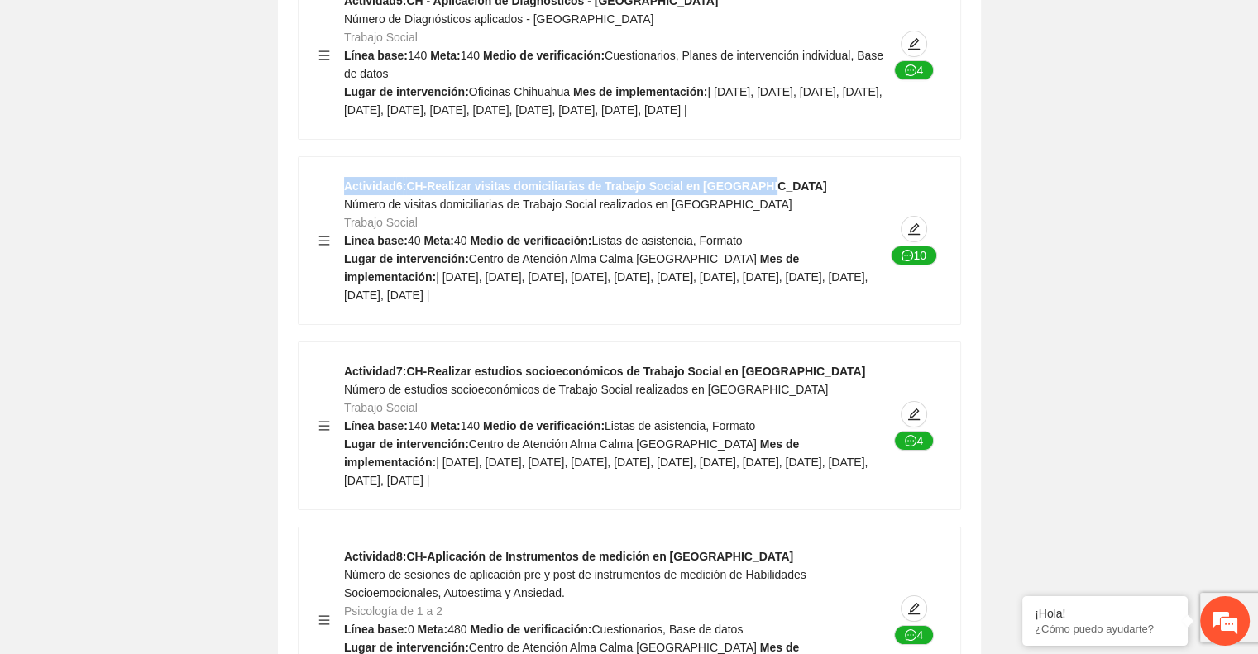
drag, startPoint x: 744, startPoint y: 313, endPoint x: 334, endPoint y: 309, distance: 409.4
click at [334, 304] on div "Actividad 6 : CH-Realizar visitas domiciliarias de Trabajo Social en [GEOGRAPHI…" at bounding box center [629, 240] width 622 height 127
copy strong "Actividad 6 : CH-Realizar visitas domiciliarias de Trabajo Social en [GEOGRAPHI…"
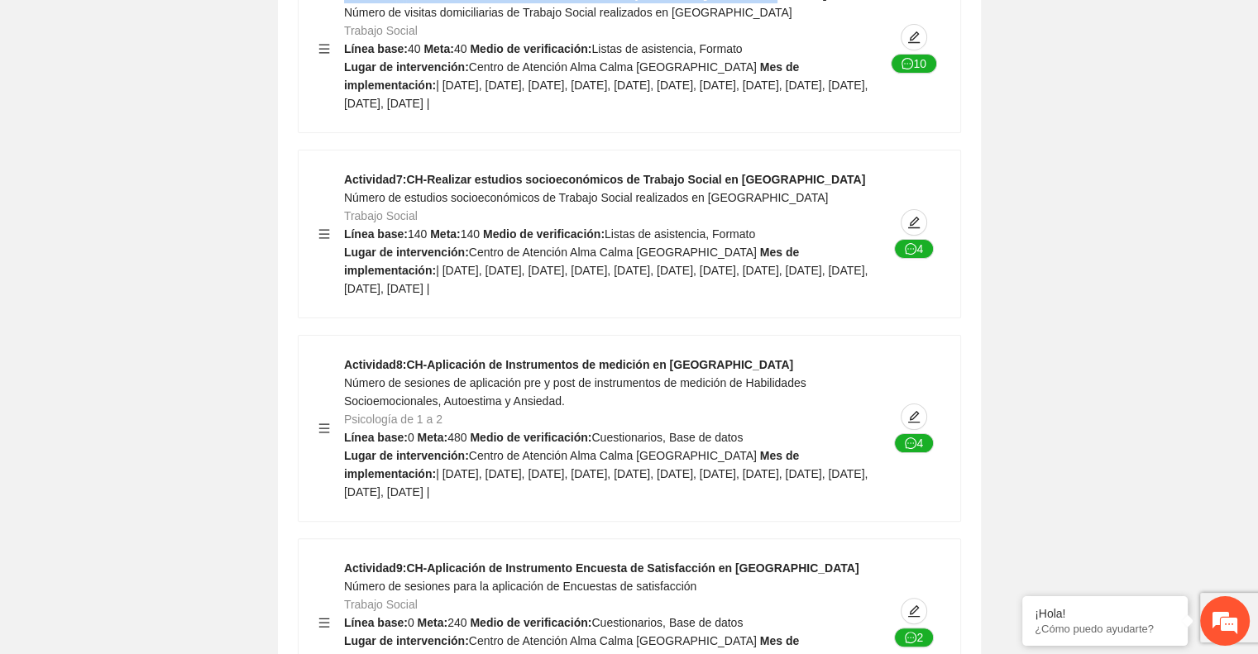
scroll to position [6567, 0]
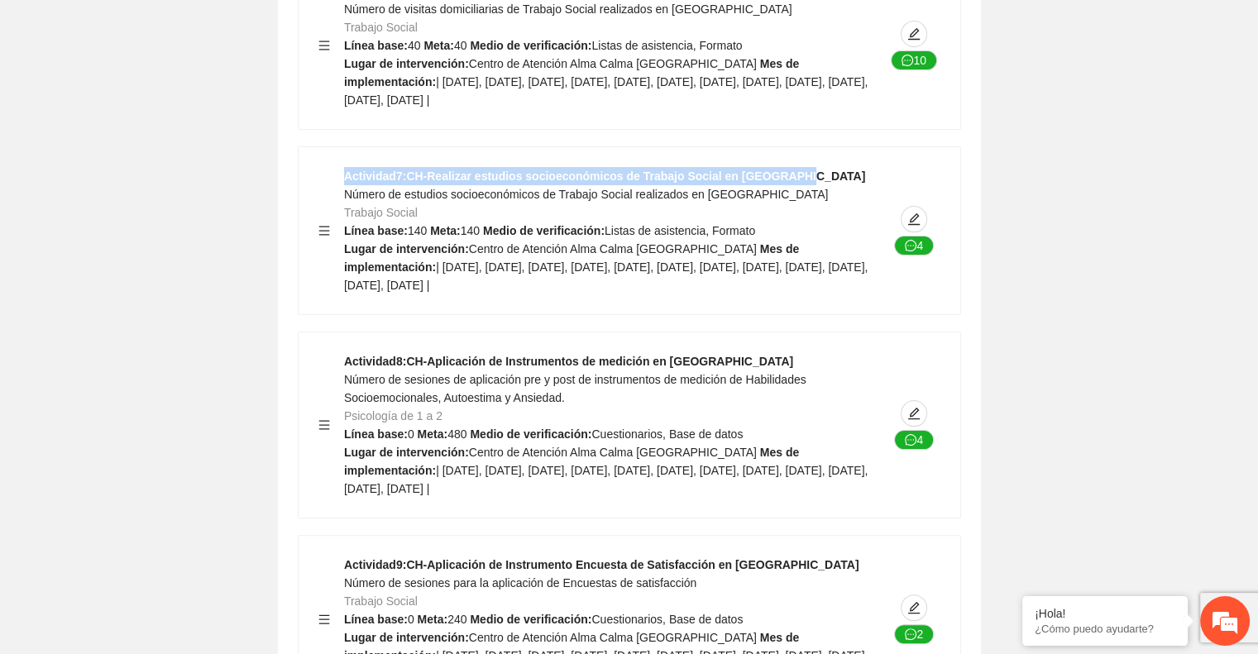
drag, startPoint x: 344, startPoint y: 306, endPoint x: 779, endPoint y: 288, distance: 435.4
click at [779, 288] on div "Actividad 7 : CH-Realizar estudios socioeconómicos de Trabajo Social en [GEOGRA…" at bounding box center [630, 230] width 662 height 167
copy strong "Actividad 7 : CH-Realizar estudios socioeconómicos de Trabajo Social en [GEOGRA…"
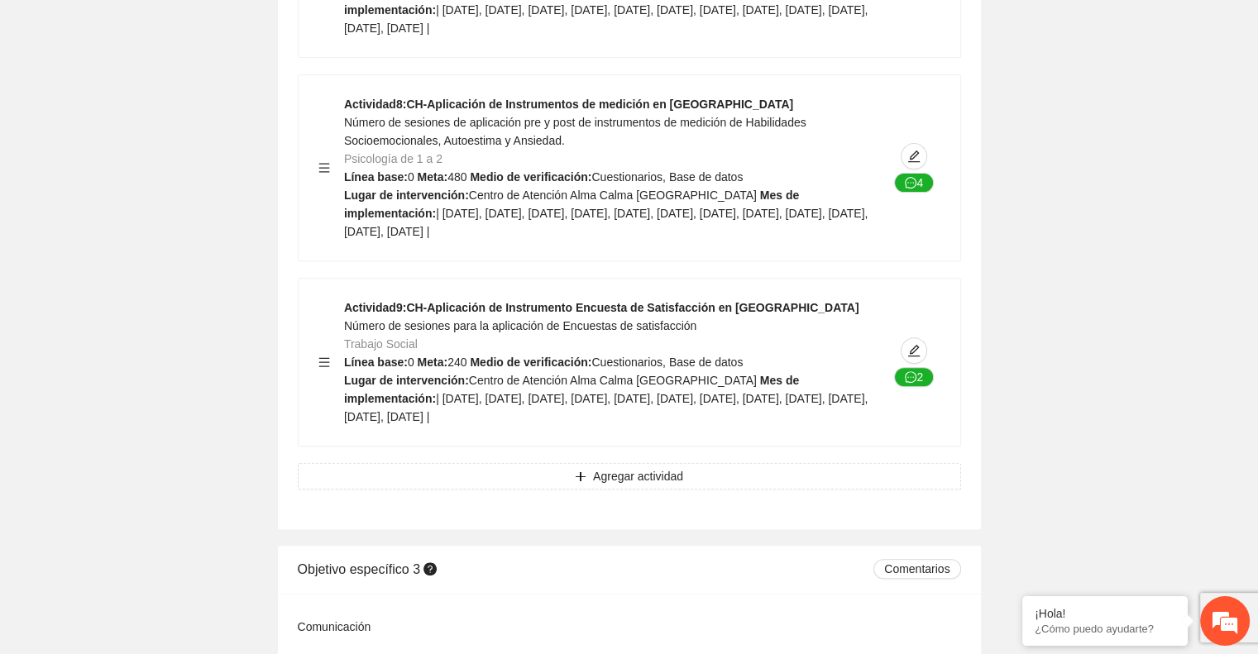
scroll to position [6838, 0]
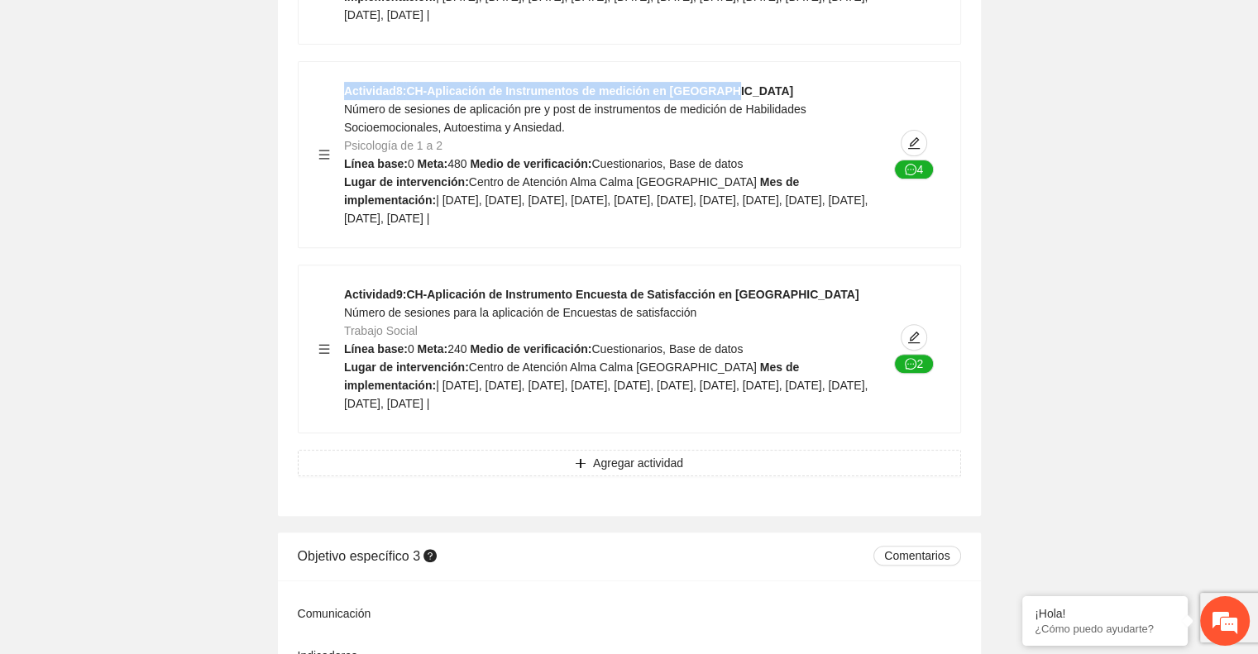
drag, startPoint x: 725, startPoint y: 219, endPoint x: 344, endPoint y: 219, distance: 380.5
click at [344, 219] on div "Actividad 8 : CH-Aplicación de Instrumentos de medición en [GEOGRAPHIC_DATA] Nú…" at bounding box center [616, 155] width 544 height 146
copy strong "Actividad 8 : CH-Aplicación de Instrumentos de medición en [GEOGRAPHIC_DATA]"
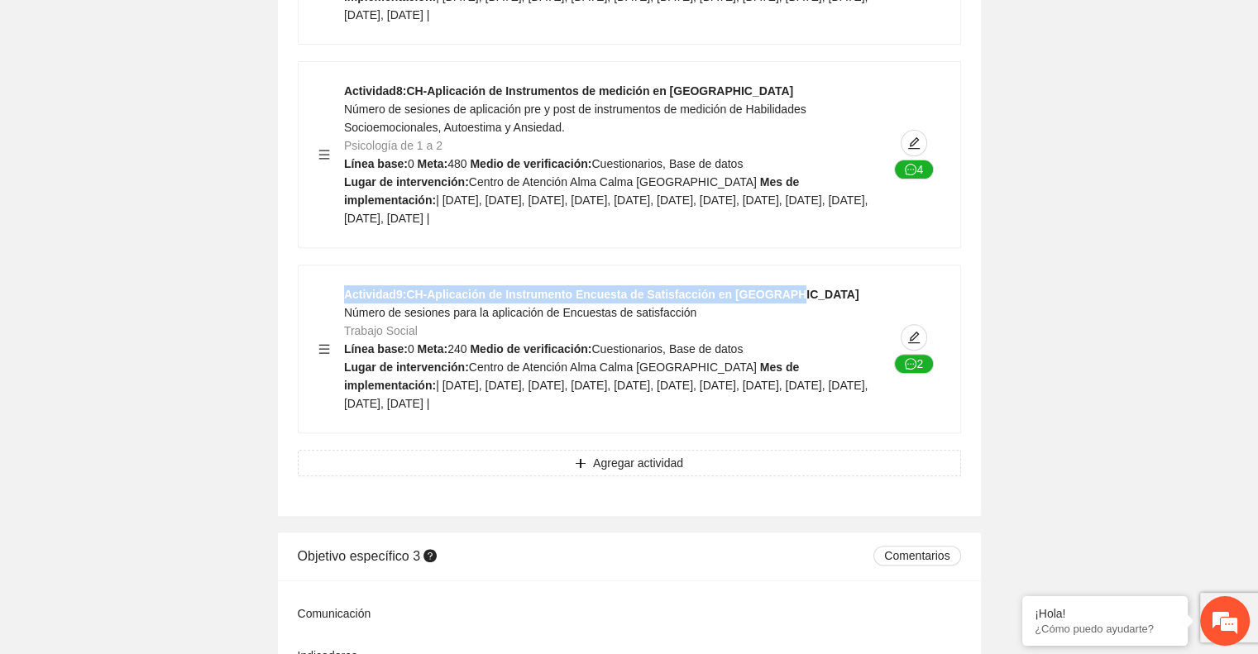
drag, startPoint x: 774, startPoint y: 423, endPoint x: 321, endPoint y: 424, distance: 453.2
click at [321, 413] on div "Actividad 9 : CH-Aplicación de Instrumento Encuesta de Satisfacción en [GEOGRAP…" at bounding box center [629, 348] width 622 height 127
copy strong "Actividad 9 : CH-Aplicación de Instrumento Encuesta de Satisfacción en [GEOGRAP…"
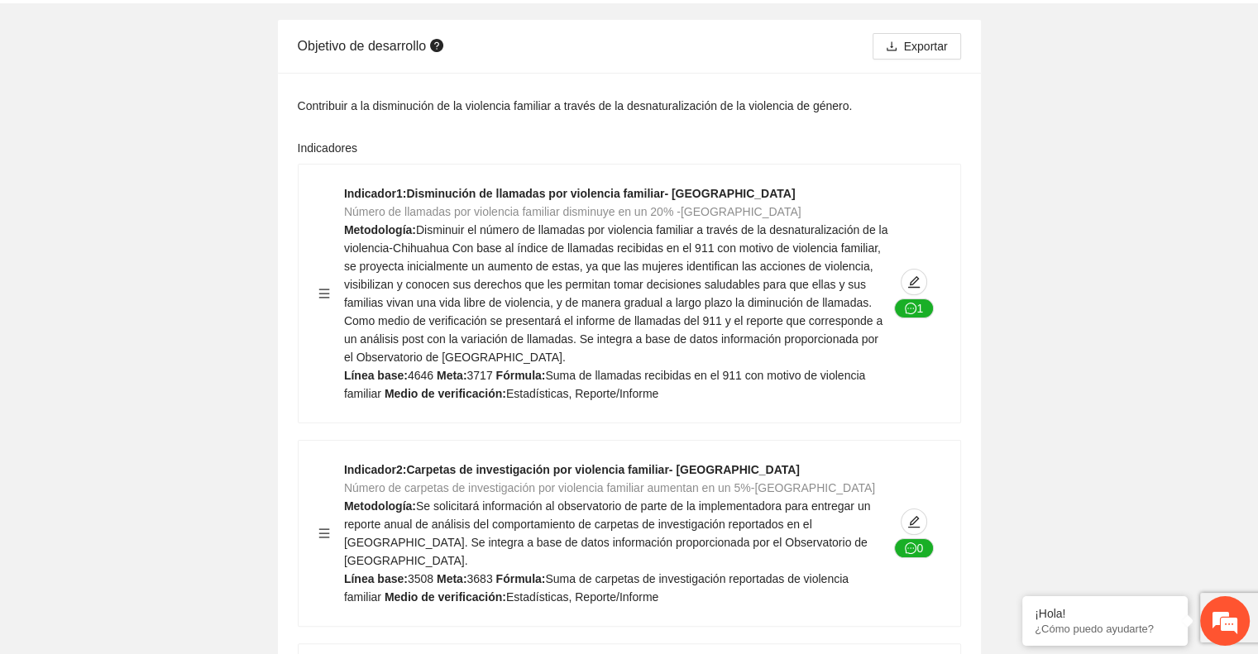
scroll to position [0, 0]
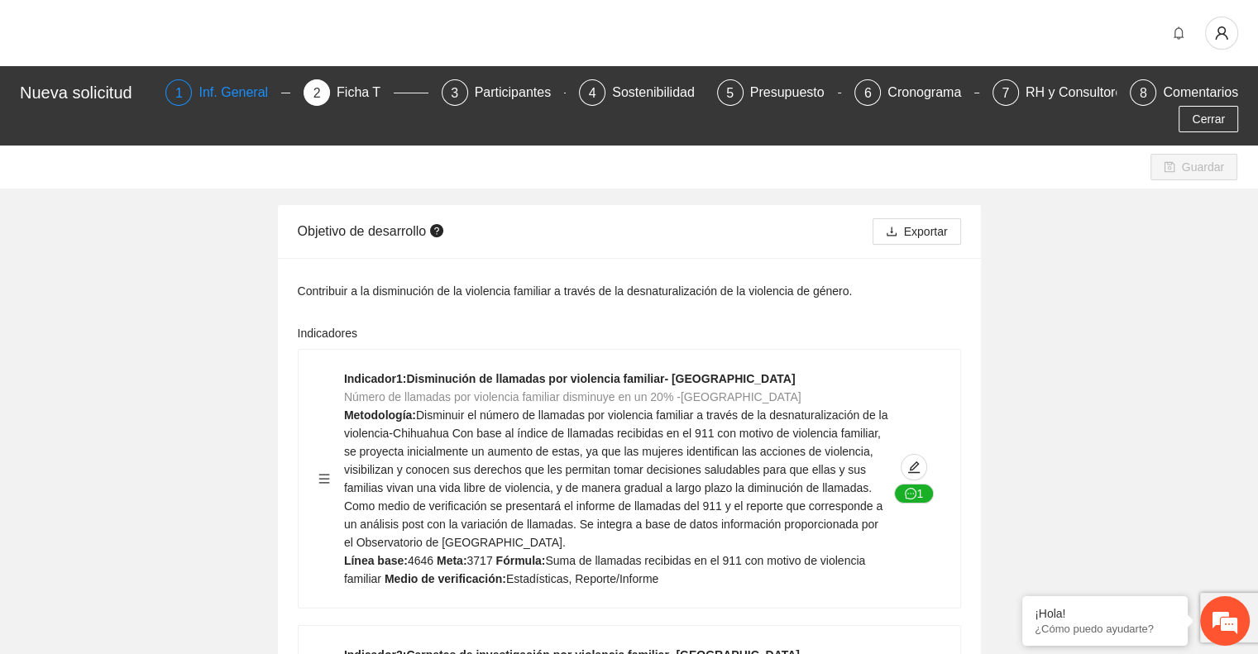
click at [199, 96] on div "Inf. General" at bounding box center [240, 92] width 83 height 26
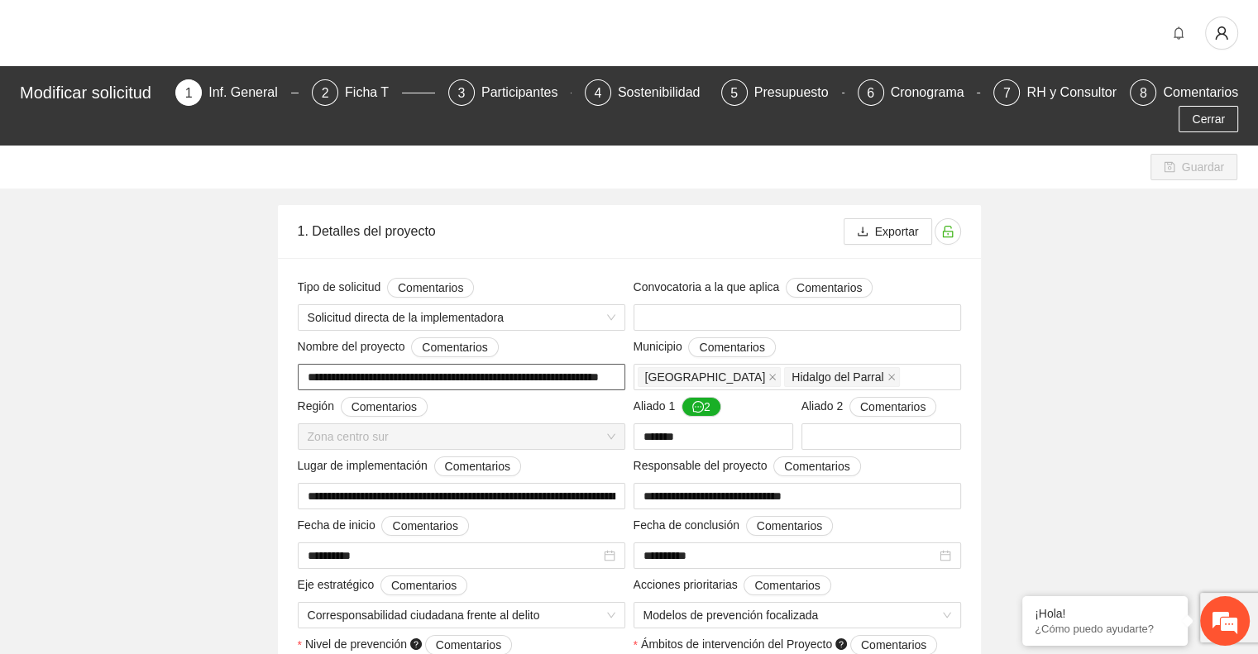
scroll to position [0, 50]
drag, startPoint x: 305, startPoint y: 380, endPoint x: 781, endPoint y: 403, distance: 476.1
click at [778, 93] on div "Presupuesto" at bounding box center [798, 92] width 88 height 26
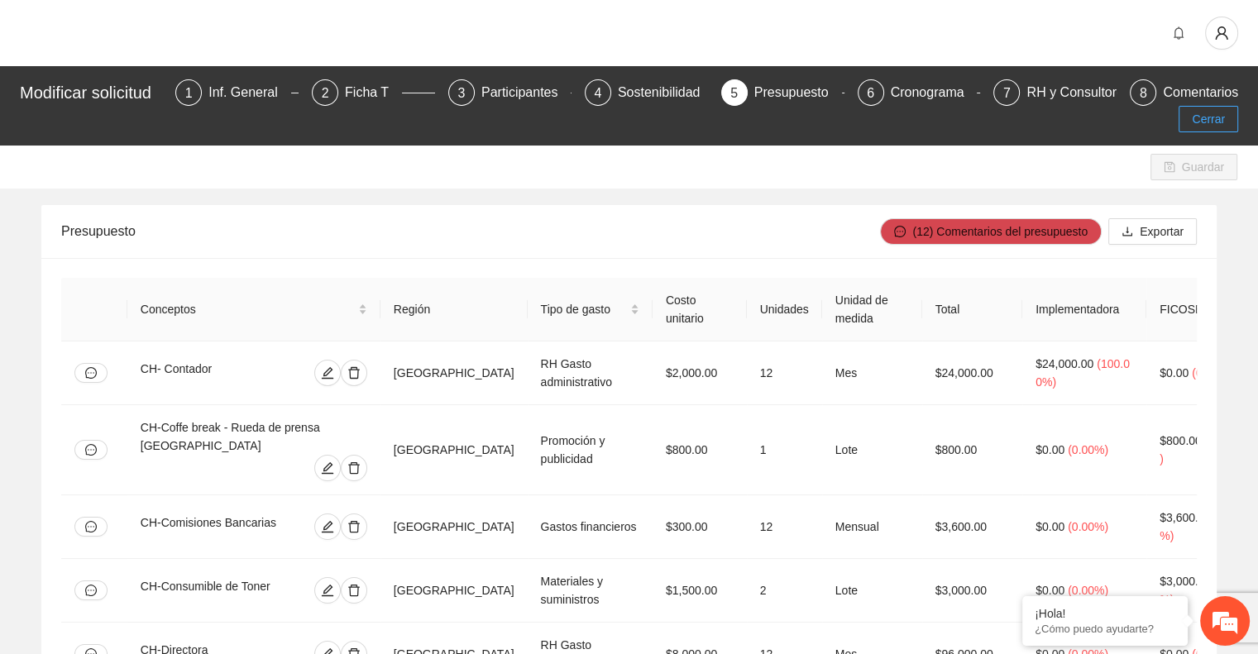
click at [1224, 128] on button "Cerrar" at bounding box center [1209, 119] width 60 height 26
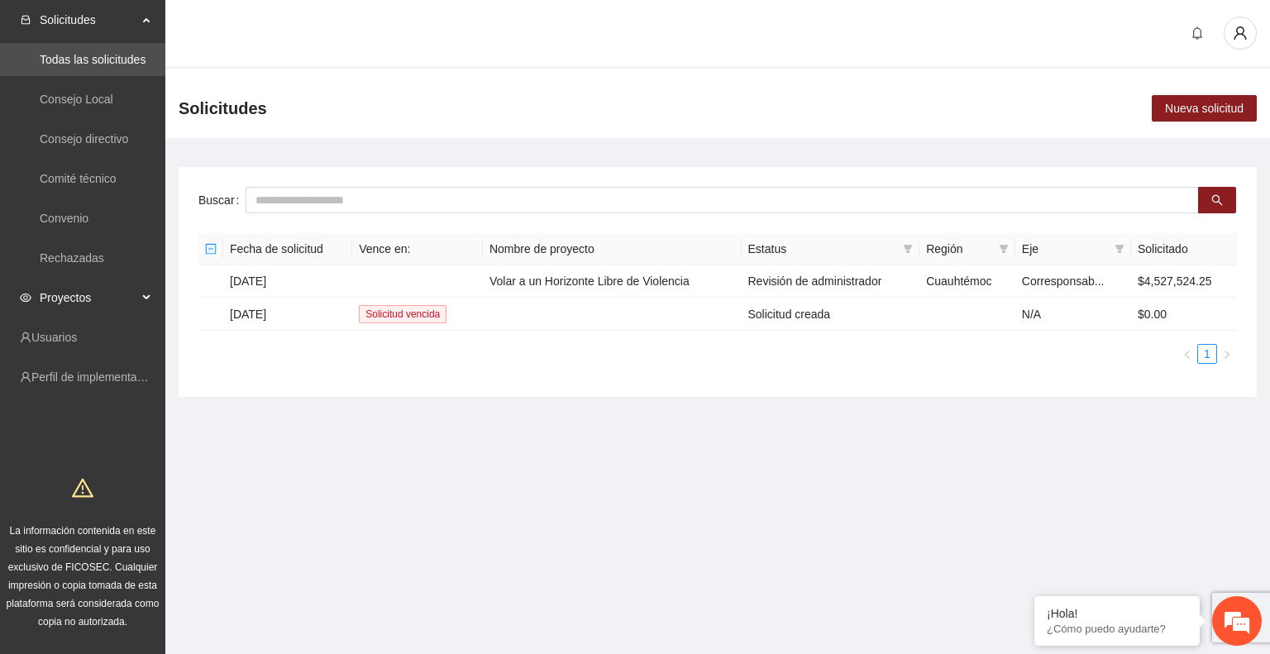
click at [101, 297] on span "Proyectos" at bounding box center [89, 297] width 98 height 33
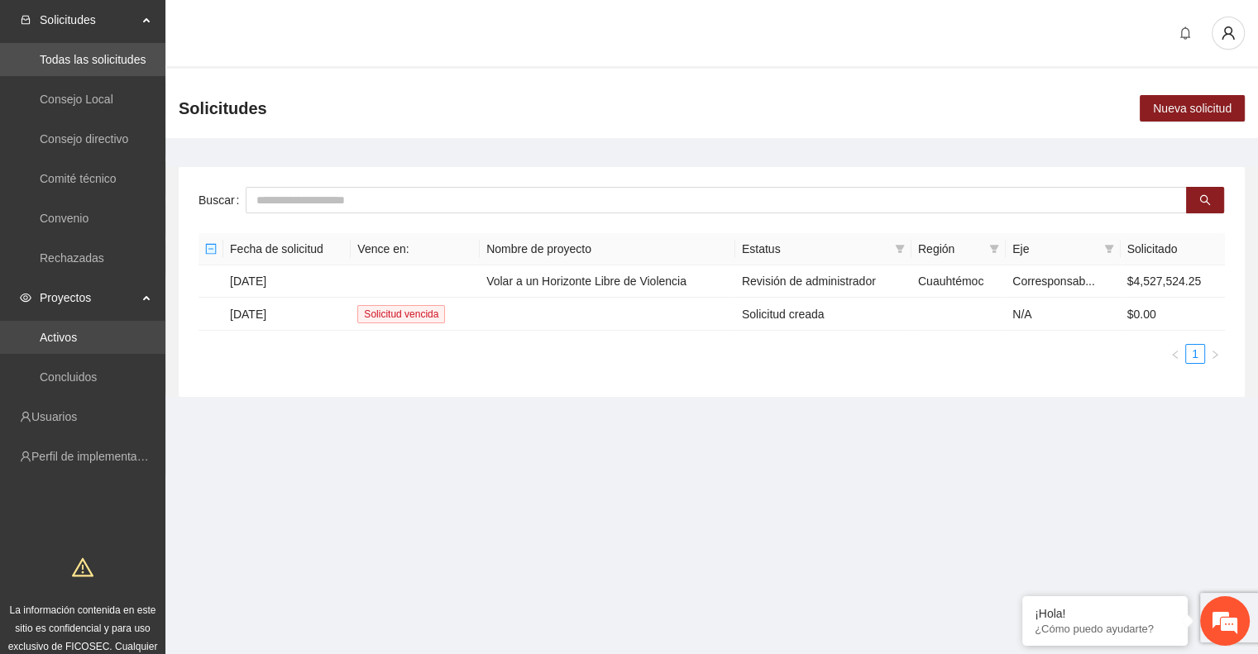
click at [77, 331] on link "Activos" at bounding box center [58, 337] width 37 height 13
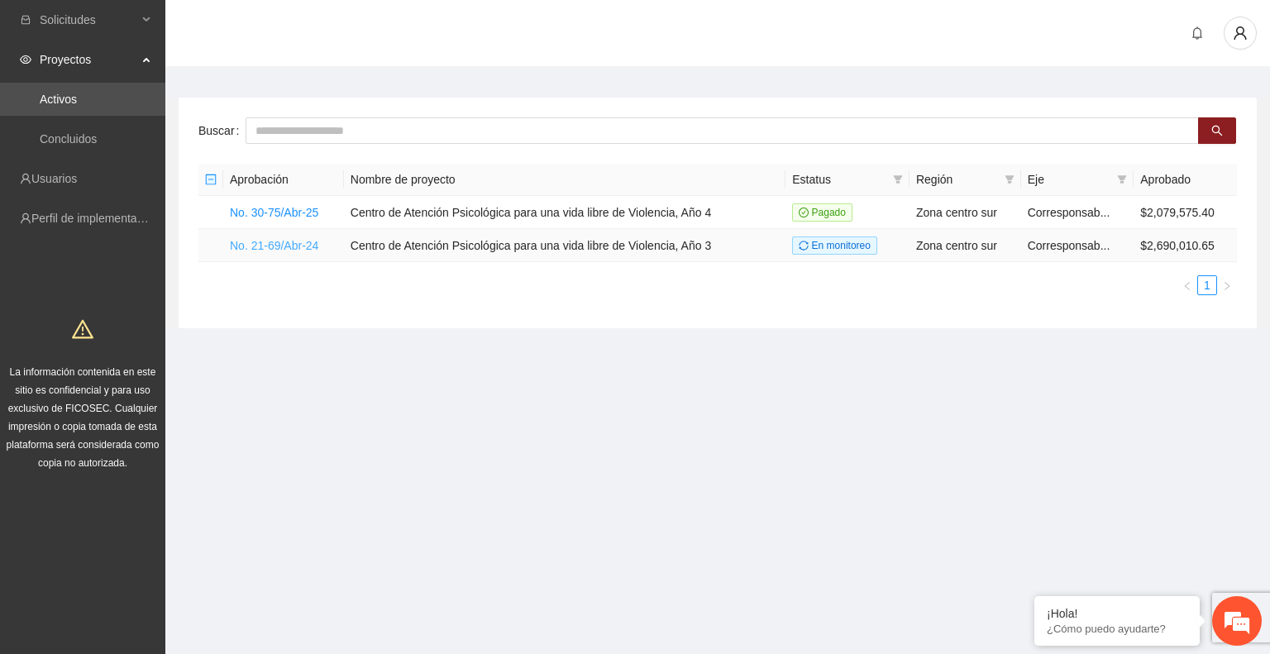
click at [255, 244] on link "No. 21-69/Abr-24" at bounding box center [274, 245] width 88 height 13
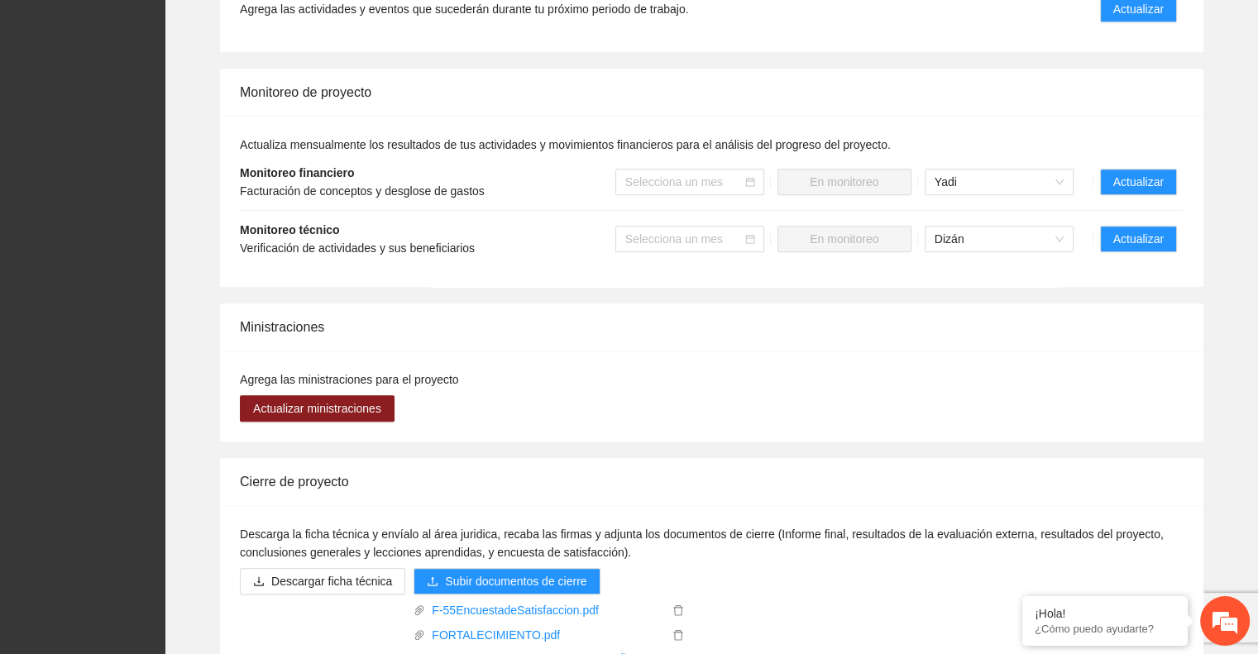
scroll to position [1274, 0]
click at [1151, 172] on span "Actualizar" at bounding box center [1138, 181] width 50 height 18
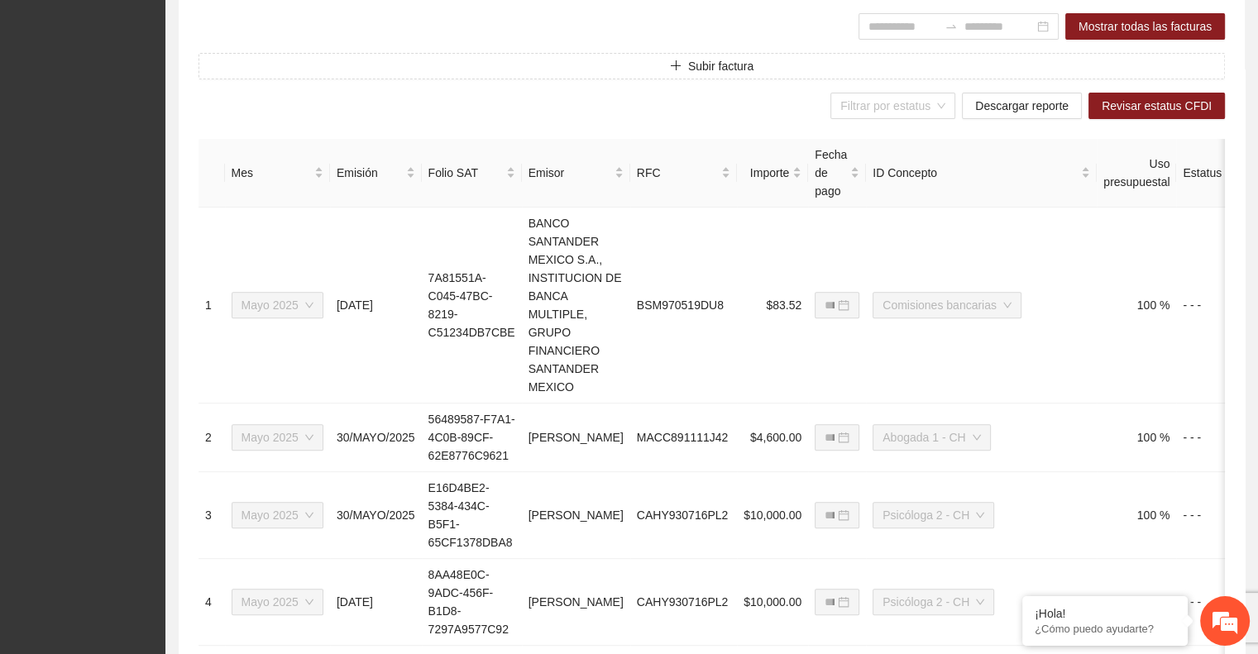
scroll to position [538, 0]
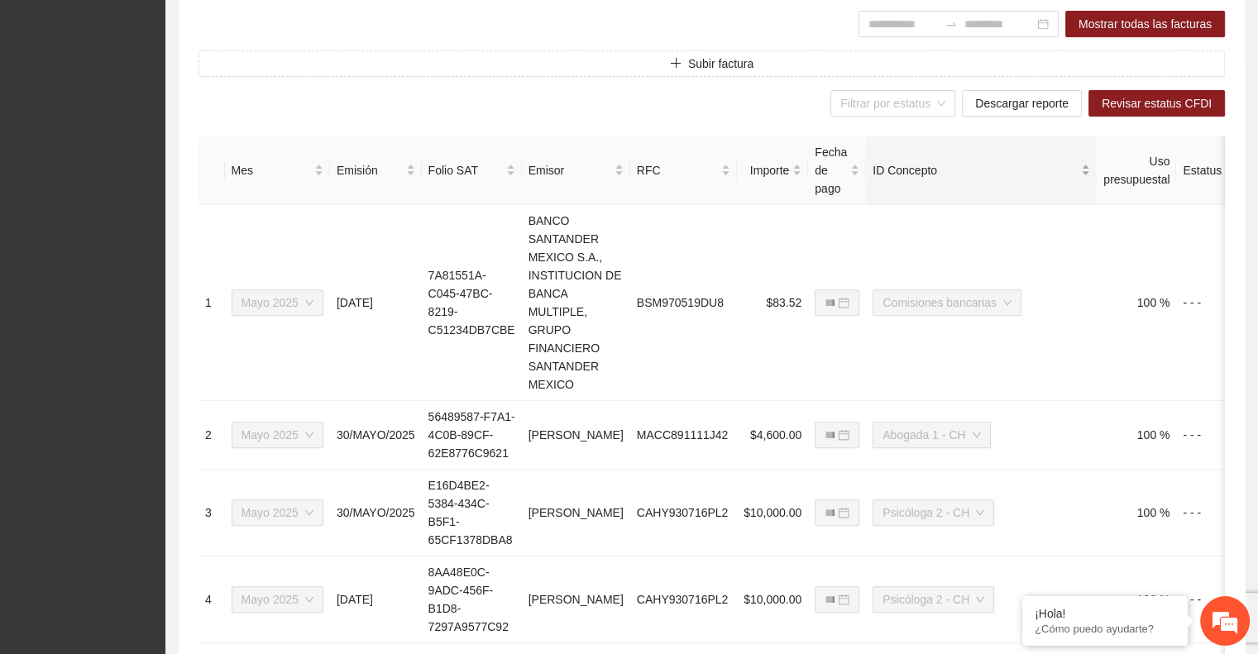
click at [1035, 169] on span "ID Concepto" at bounding box center [975, 170] width 205 height 18
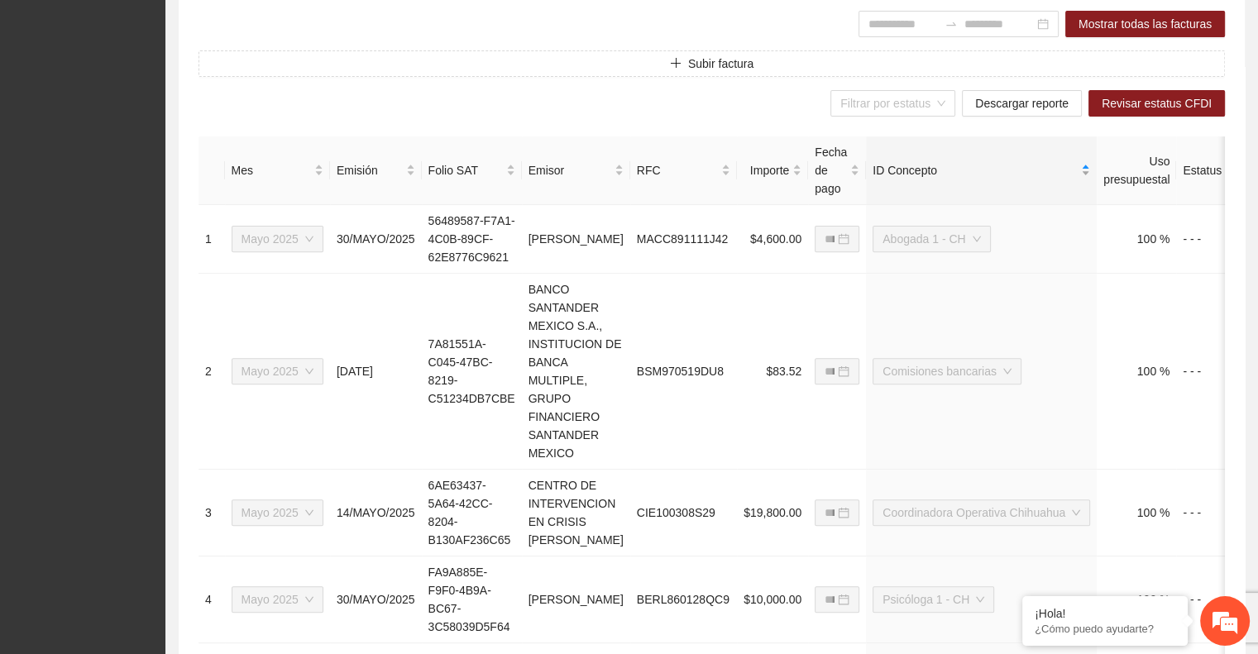
click at [1045, 168] on div "ID Concepto" at bounding box center [982, 170] width 218 height 18
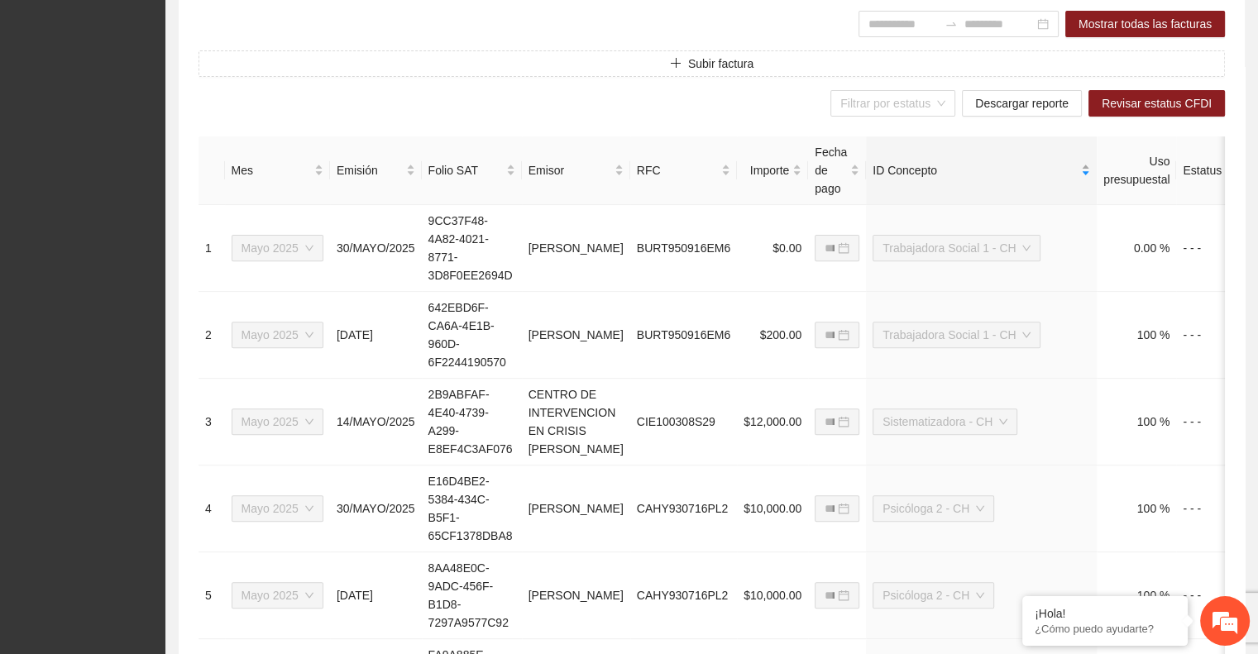
click at [1042, 165] on div "ID Concepto" at bounding box center [982, 170] width 218 height 18
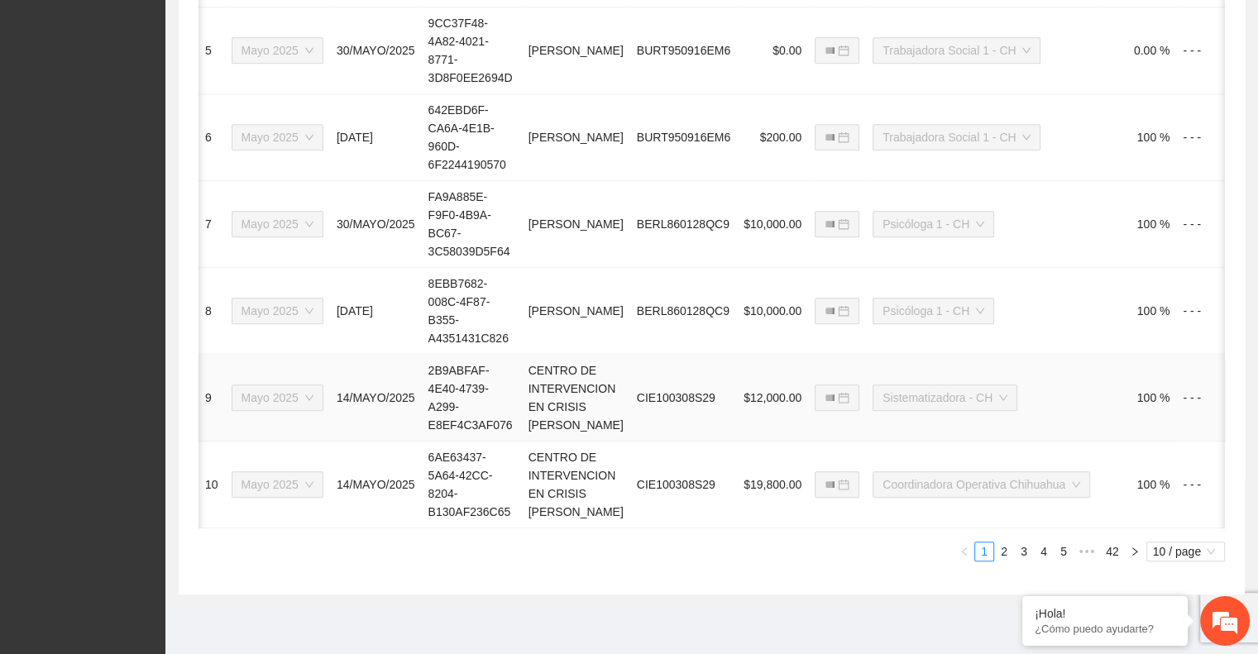
scroll to position [0, 83]
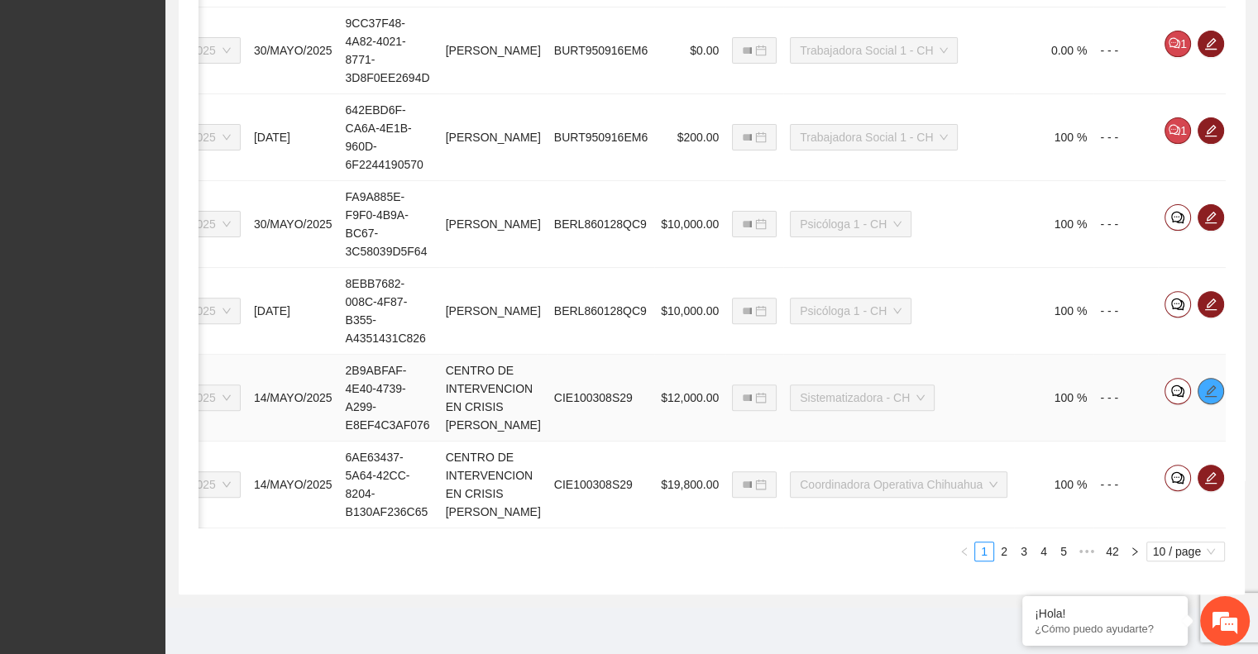
click at [1205, 396] on icon "edit" at bounding box center [1211, 391] width 12 height 12
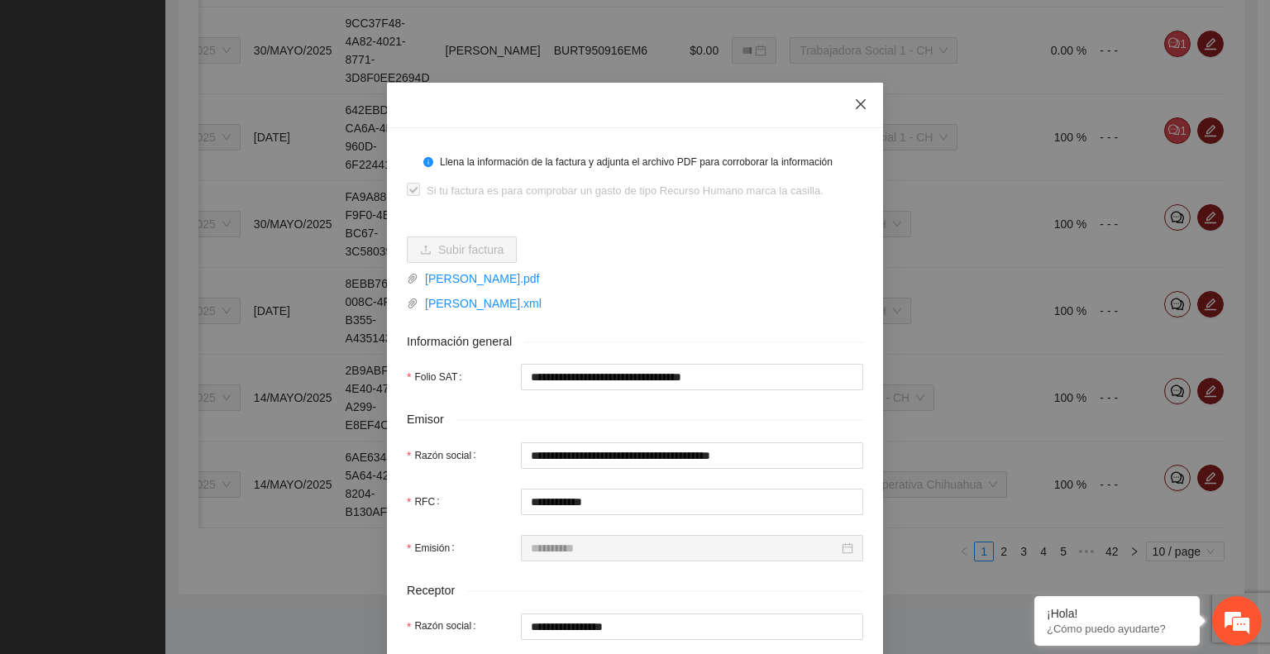
click at [854, 104] on icon "close" at bounding box center [860, 104] width 13 height 13
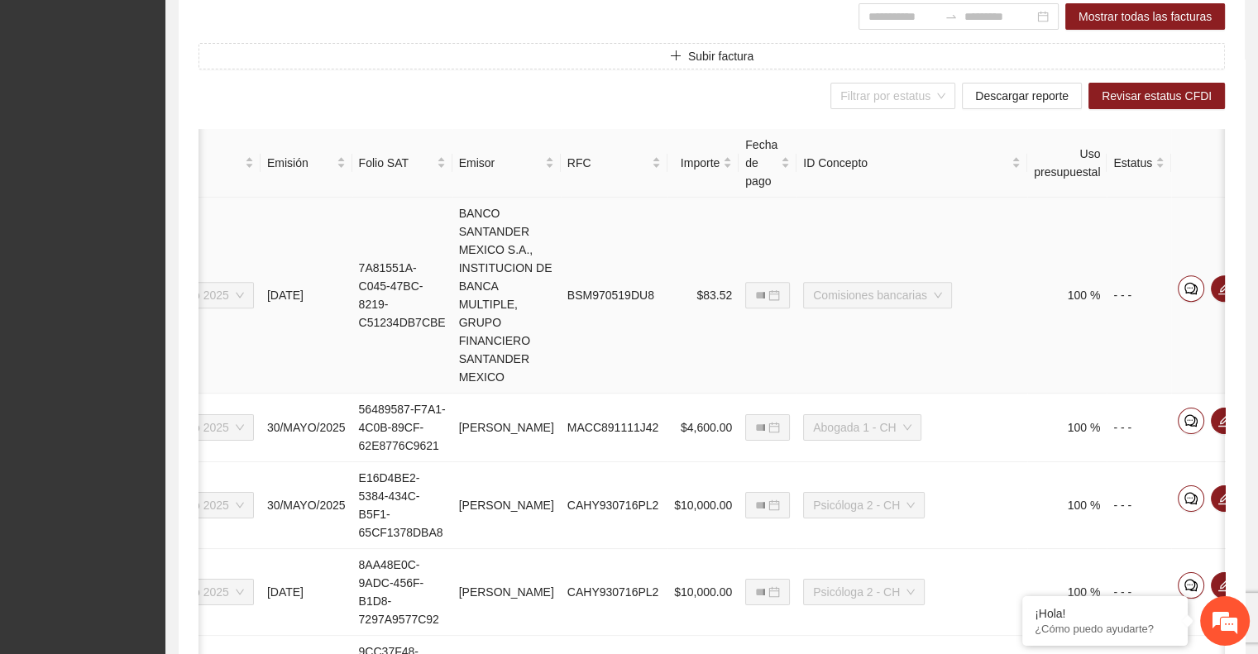
scroll to position [0, 0]
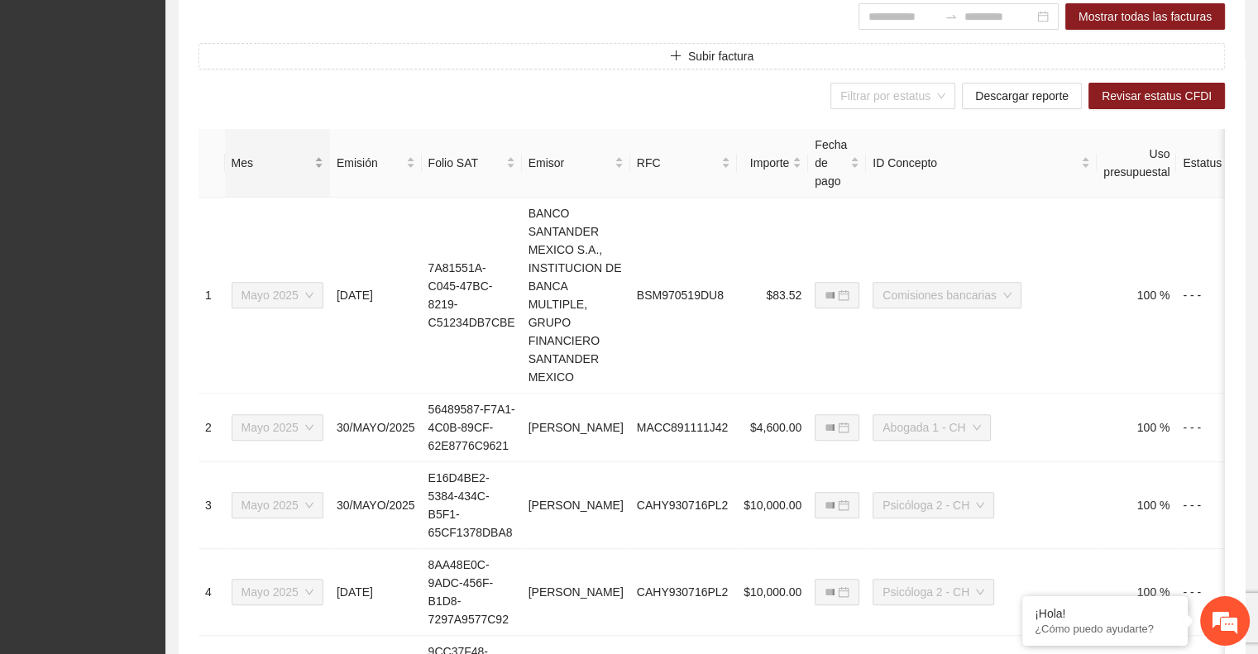
click at [313, 160] on div "Mes" at bounding box center [278, 163] width 92 height 18
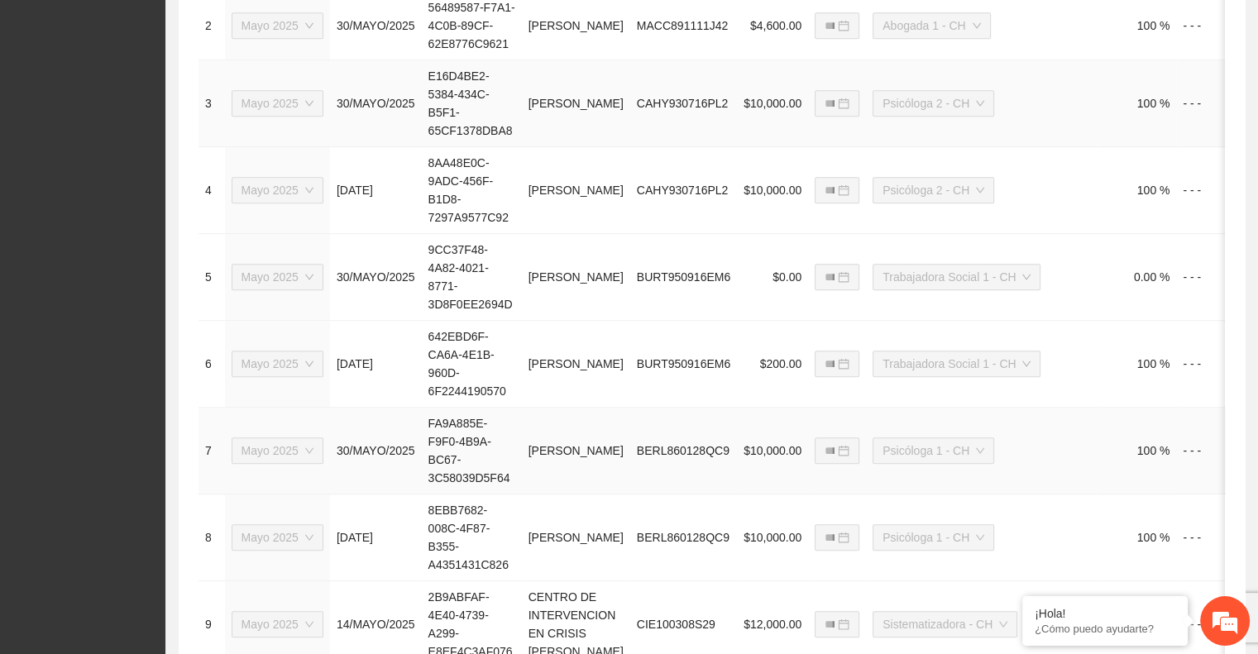
scroll to position [1201, 0]
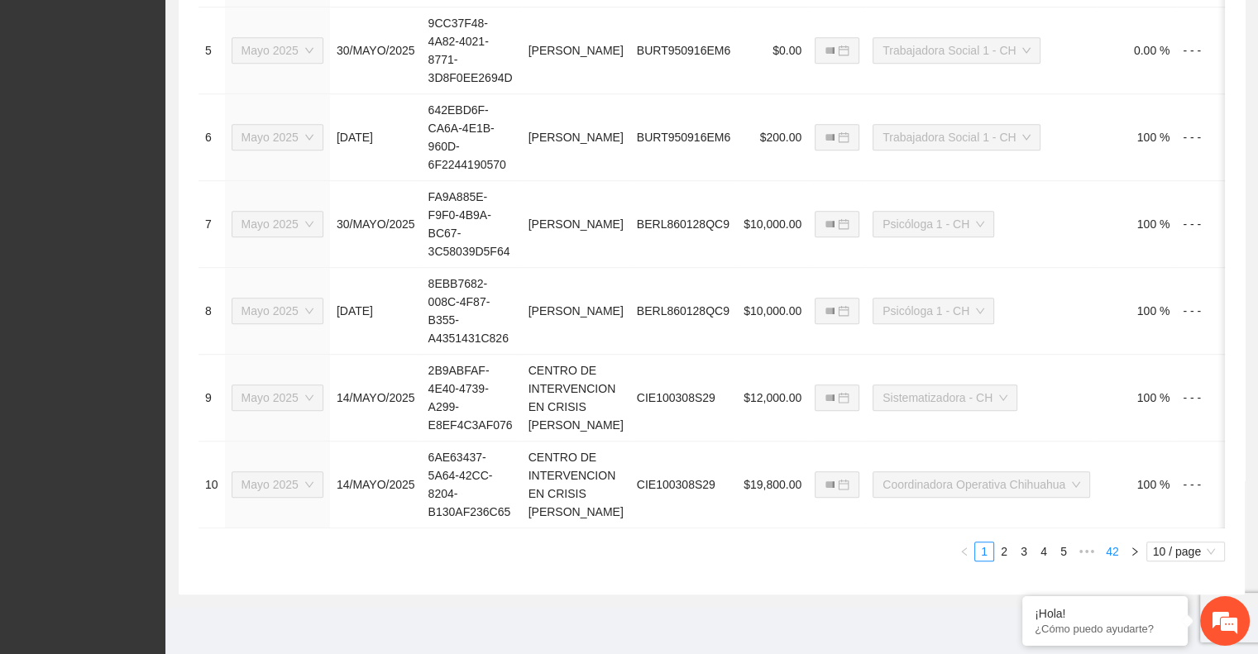
click at [1112, 552] on link "42" at bounding box center [1112, 552] width 23 height 18
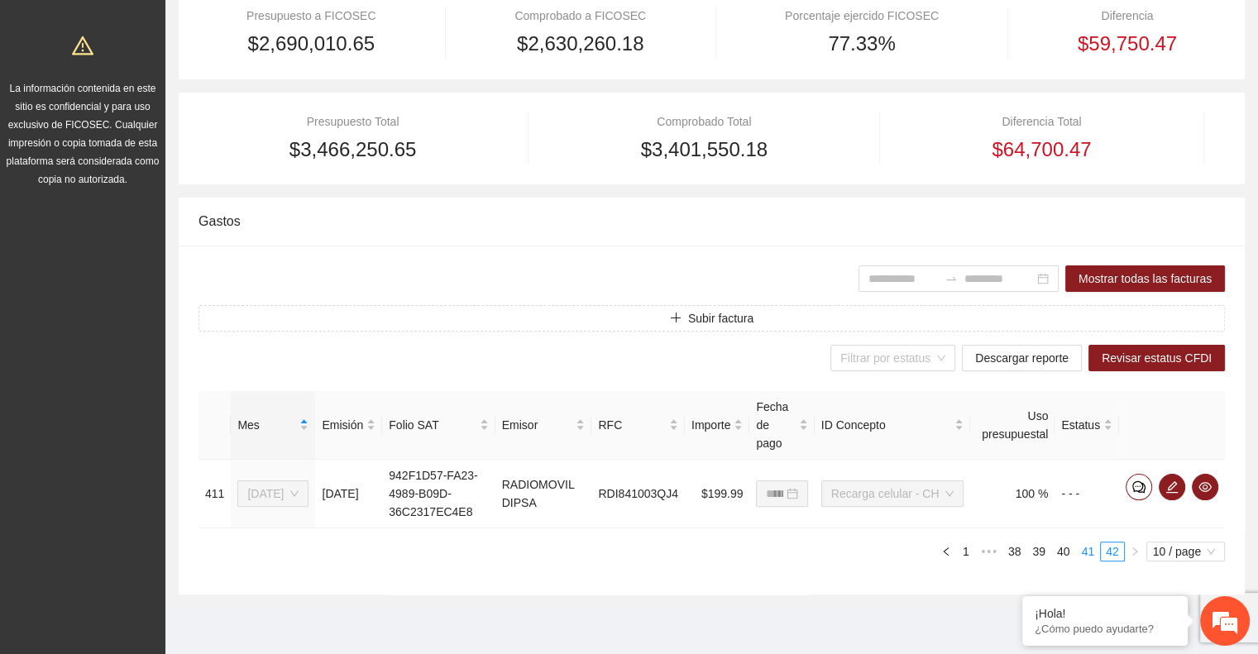
click at [1086, 550] on link "41" at bounding box center [1087, 552] width 23 height 18
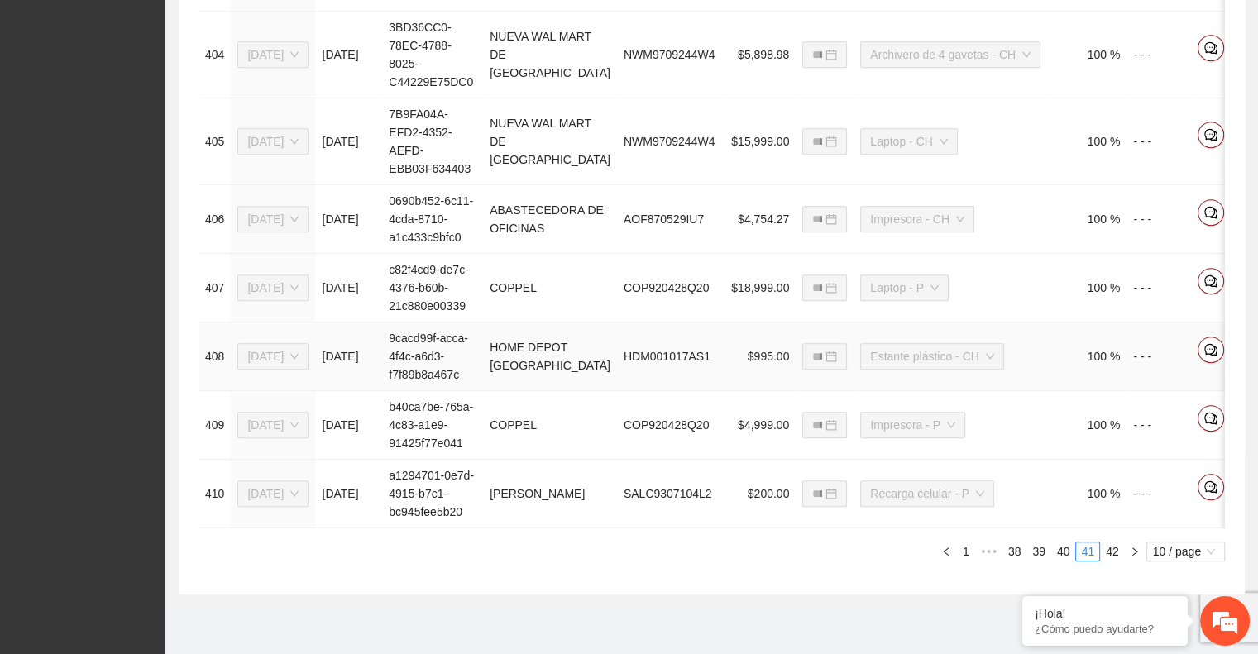
scroll to position [1052, 0]
click at [1061, 561] on link "40" at bounding box center [1063, 552] width 23 height 18
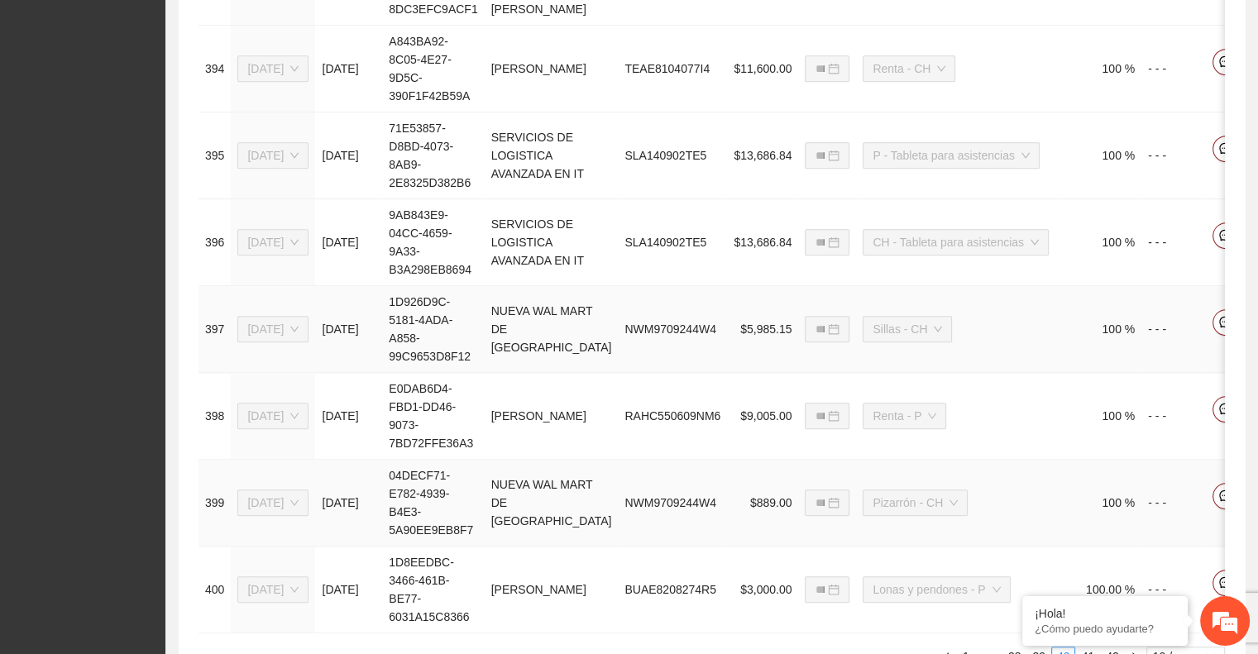
scroll to position [1092, 0]
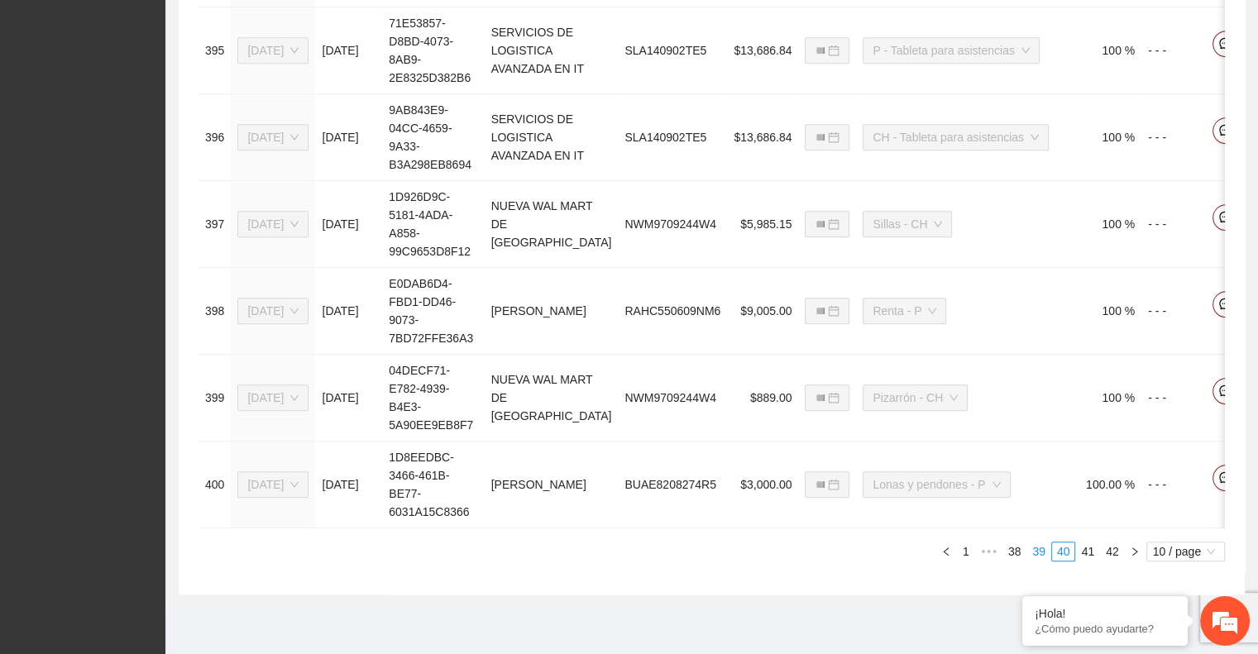
click at [1039, 552] on link "39" at bounding box center [1038, 552] width 23 height 18
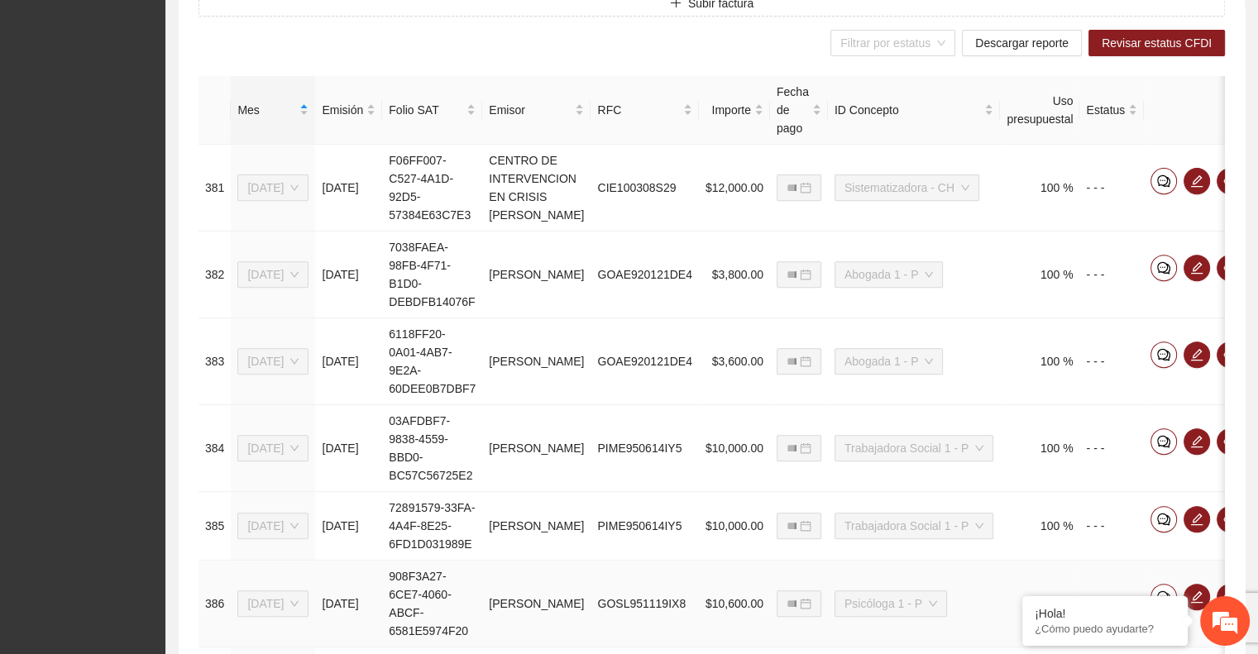
scroll to position [599, 0]
click at [1197, 178] on icon "edit" at bounding box center [1196, 181] width 13 height 13
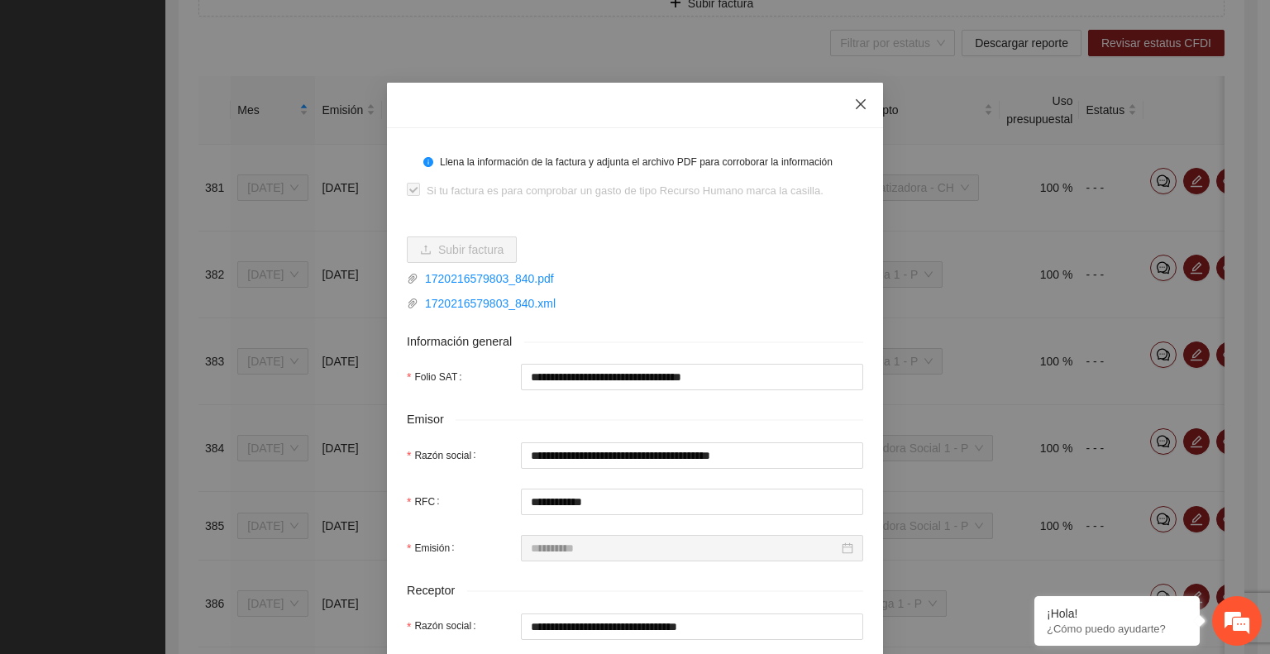
click at [854, 108] on icon "close" at bounding box center [860, 104] width 13 height 13
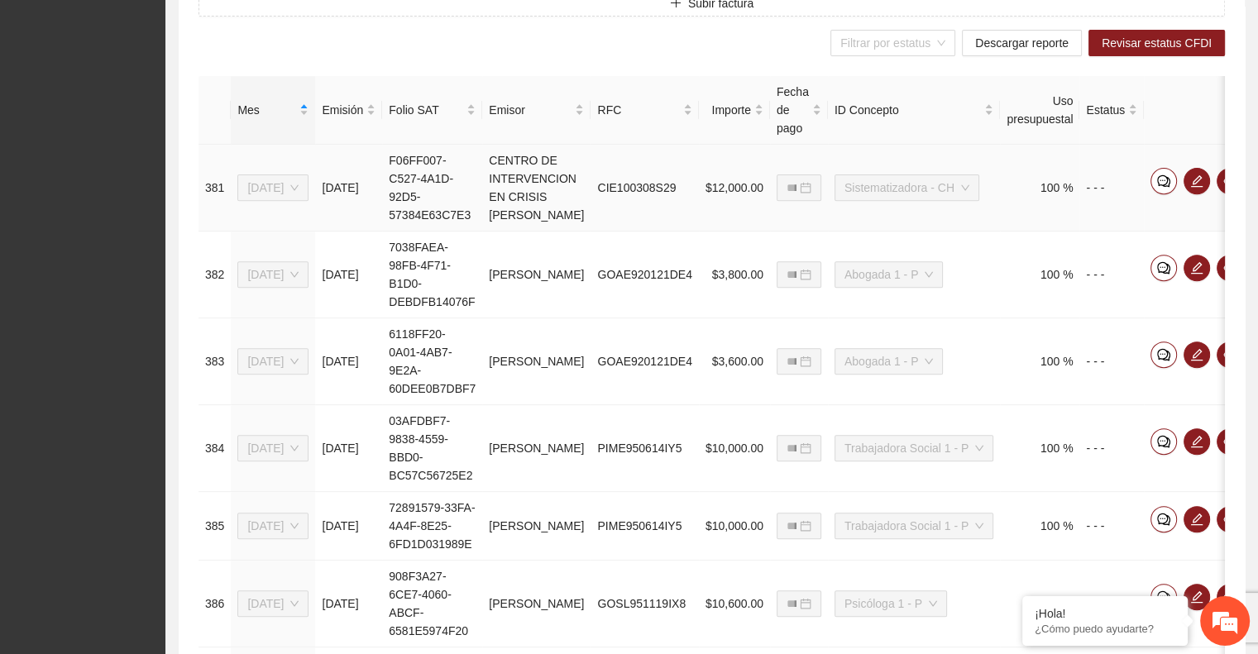
scroll to position [0, 0]
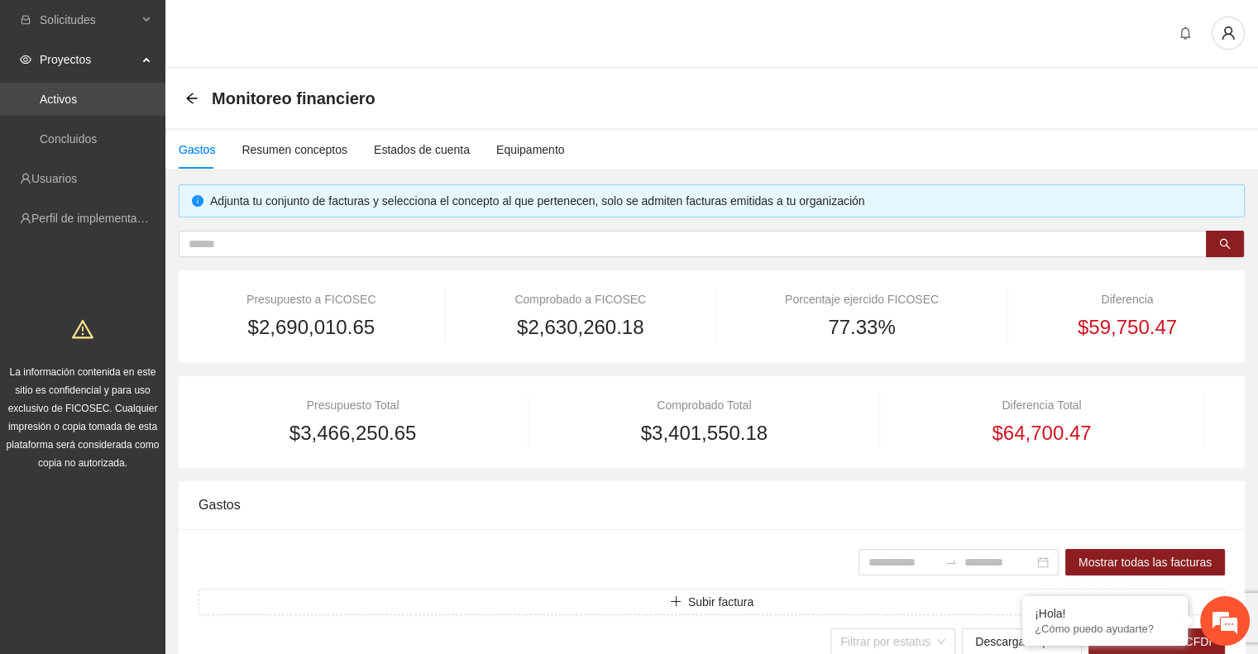
click at [77, 100] on link "Activos" at bounding box center [58, 99] width 37 height 13
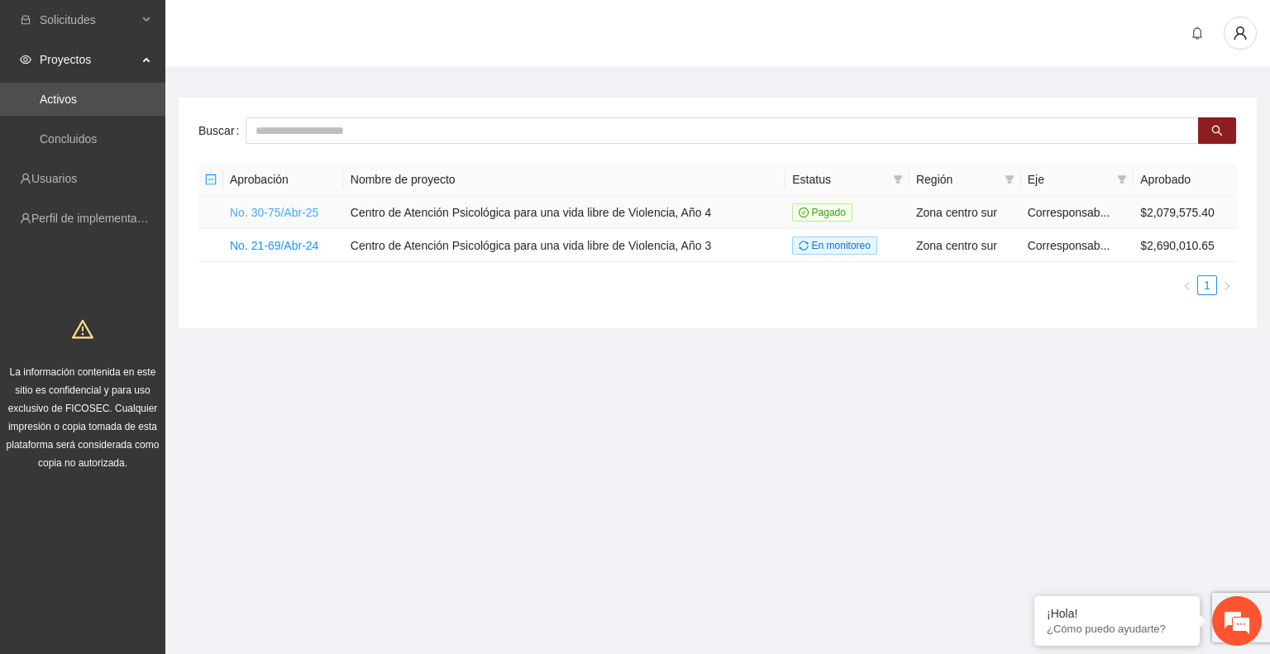
click at [286, 208] on link "No. 30-75/Abr-25" at bounding box center [274, 212] width 88 height 13
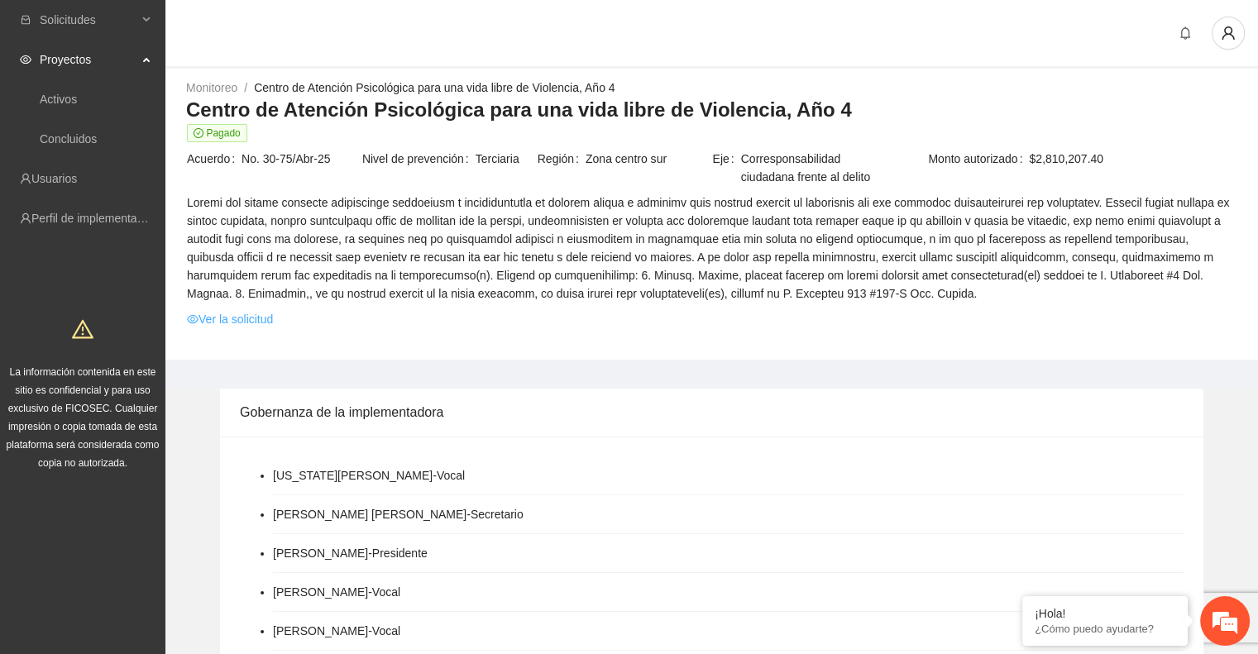
click at [252, 318] on link "Ver la solicitud" at bounding box center [230, 319] width 86 height 18
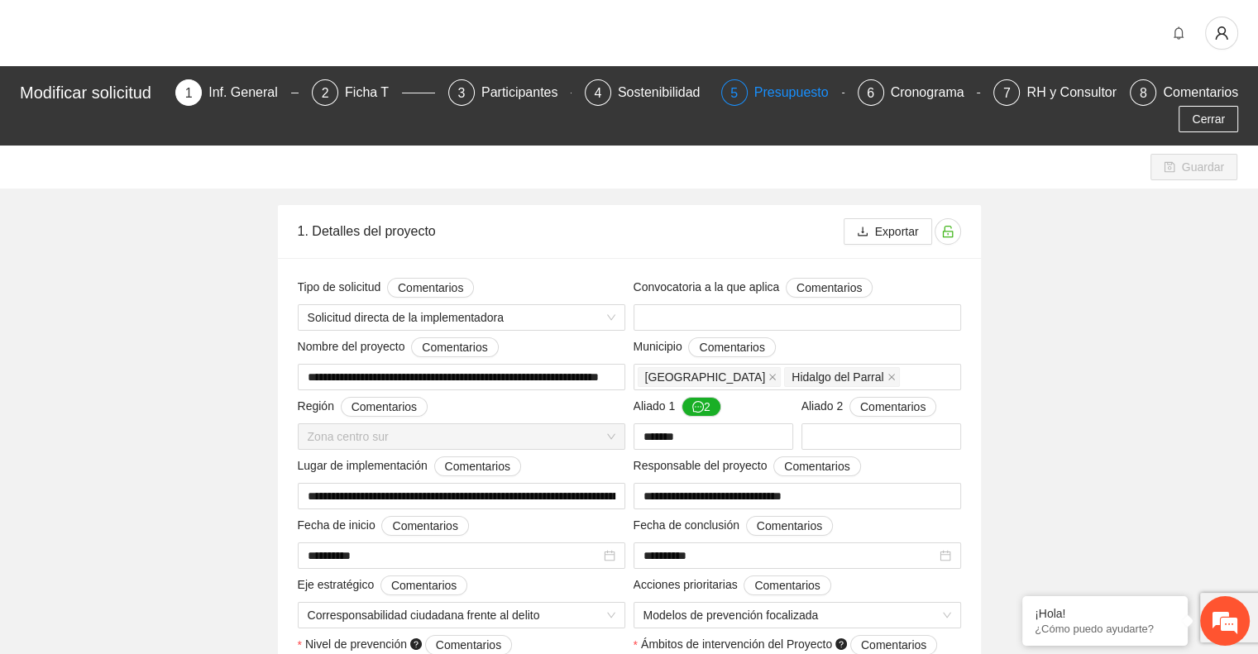
click at [804, 98] on div "Presupuesto" at bounding box center [798, 92] width 88 height 26
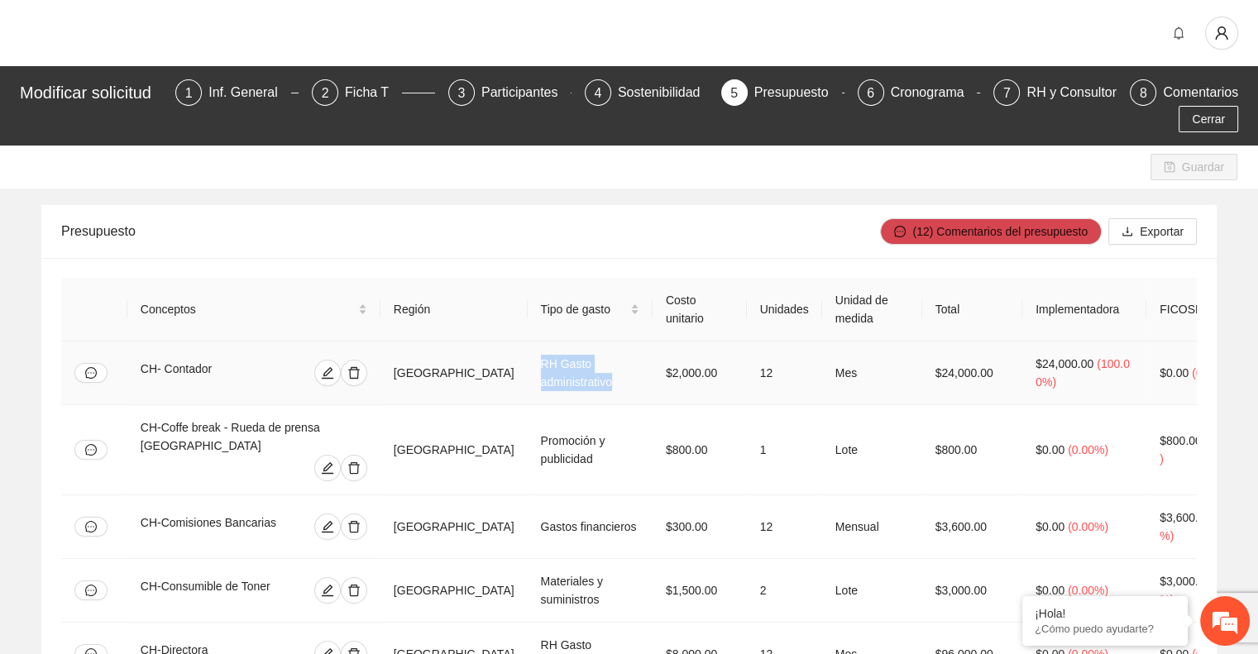
drag, startPoint x: 558, startPoint y: 381, endPoint x: 479, endPoint y: 363, distance: 81.5
click at [528, 363] on td "RH Gasto administrativo" at bounding box center [590, 374] width 125 height 64
copy td "RH Gasto administrativo"
